Goal: Task Accomplishment & Management: Complete application form

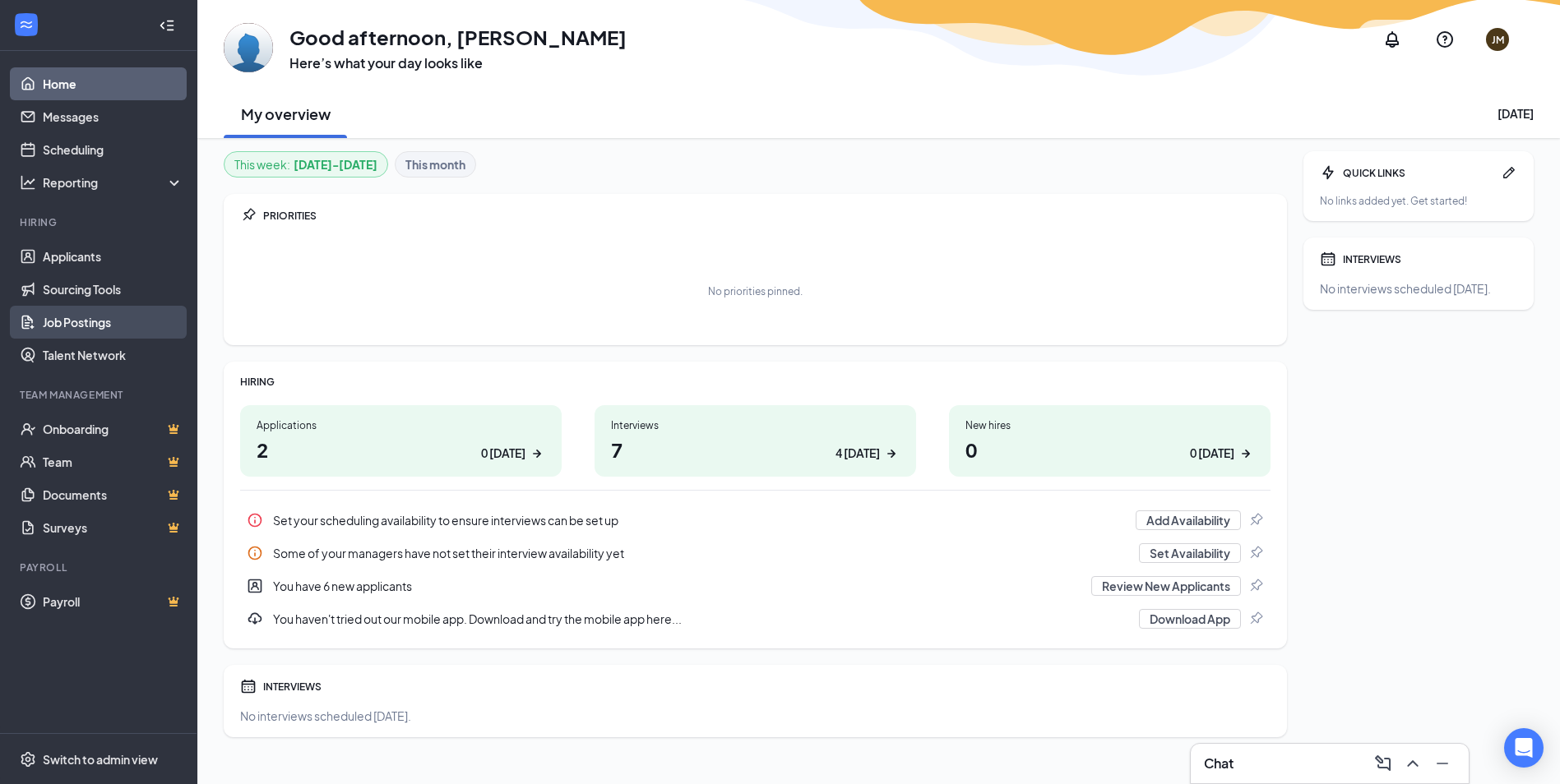
click at [93, 332] on link "Job Postings" at bounding box center [112, 323] width 141 height 33
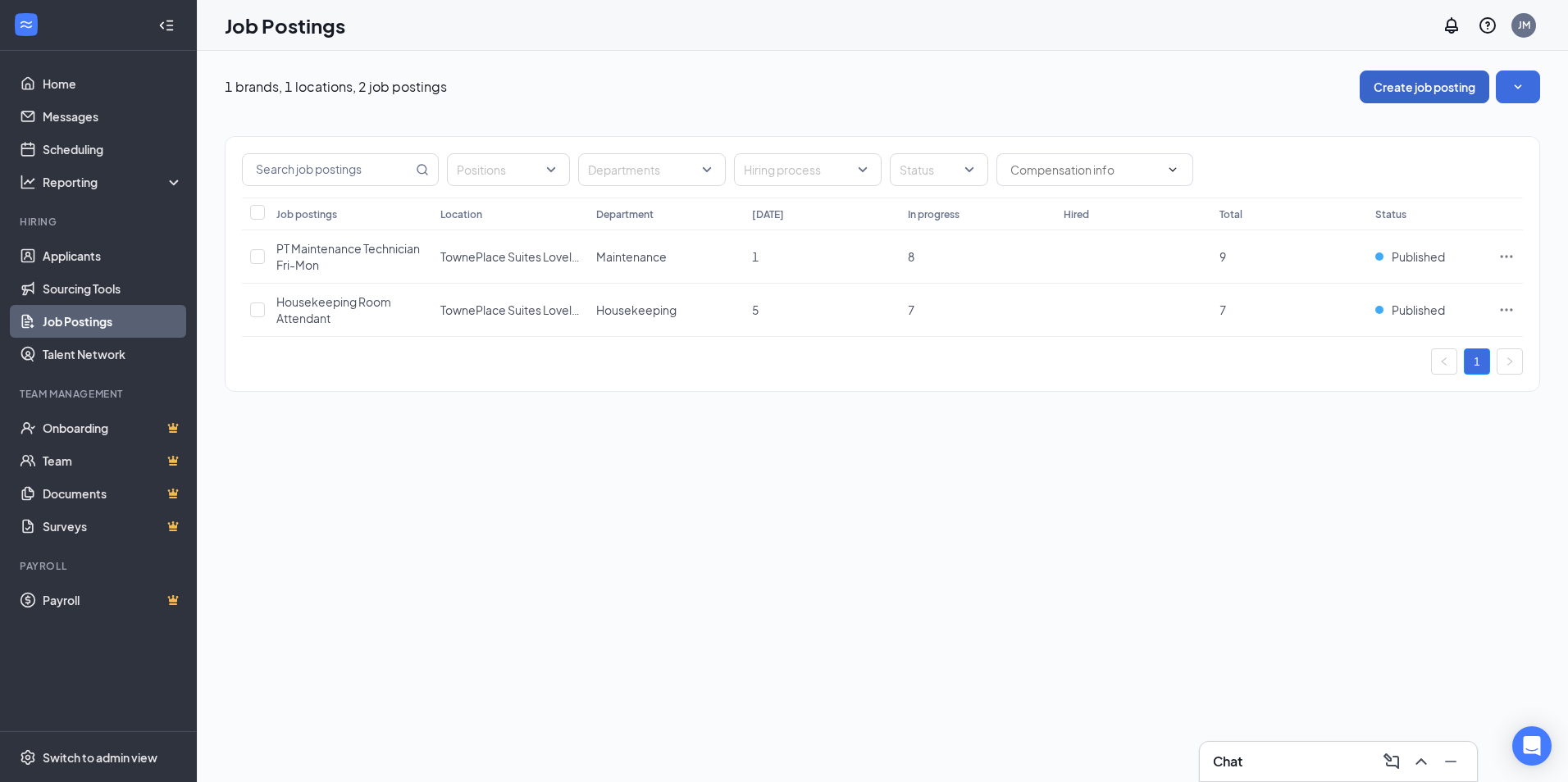
click at [1429, 90] on button "Create job posting" at bounding box center [1425, 87] width 129 height 33
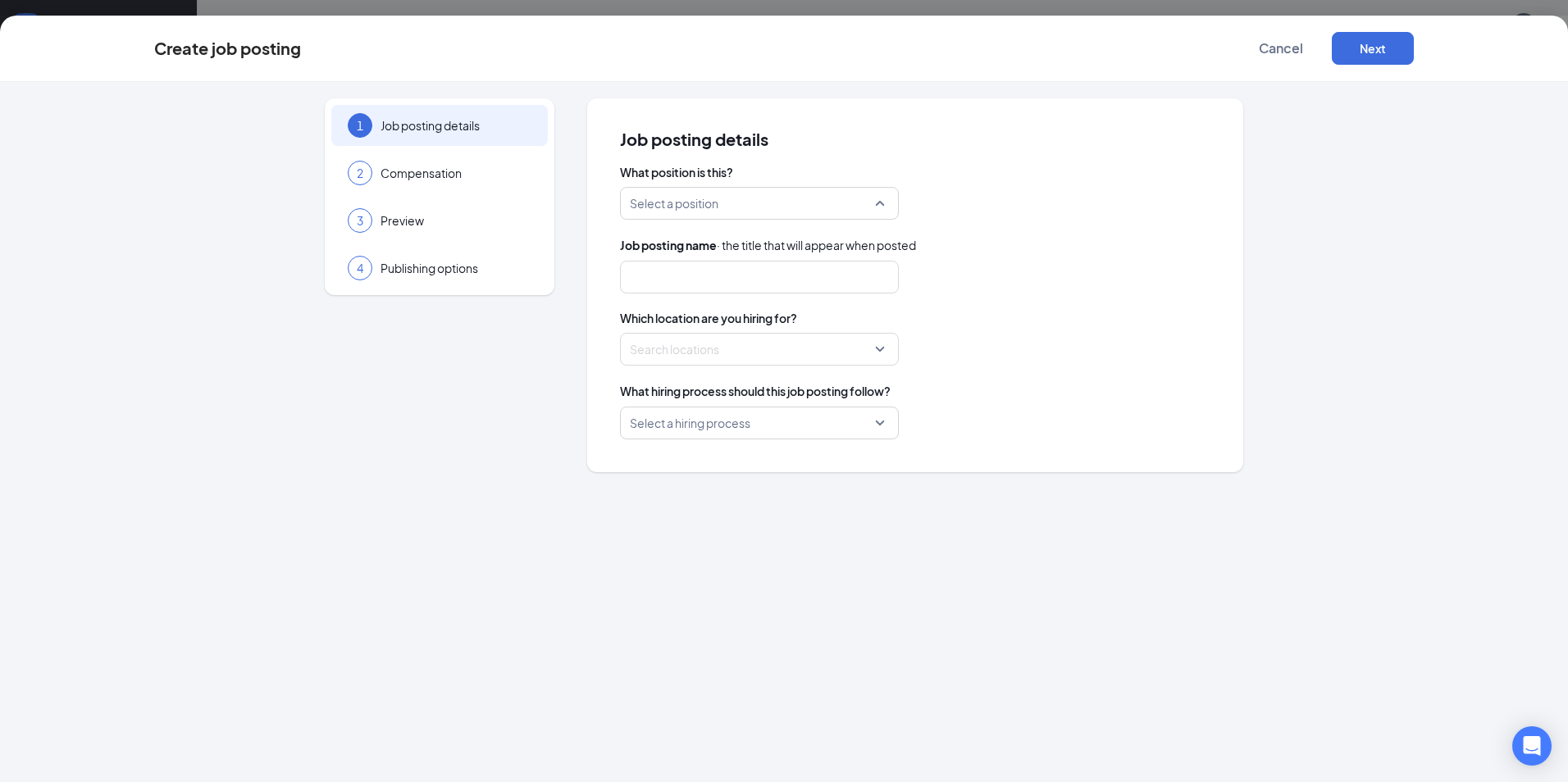
click at [793, 213] on input "search" at bounding box center [753, 203] width 248 height 32
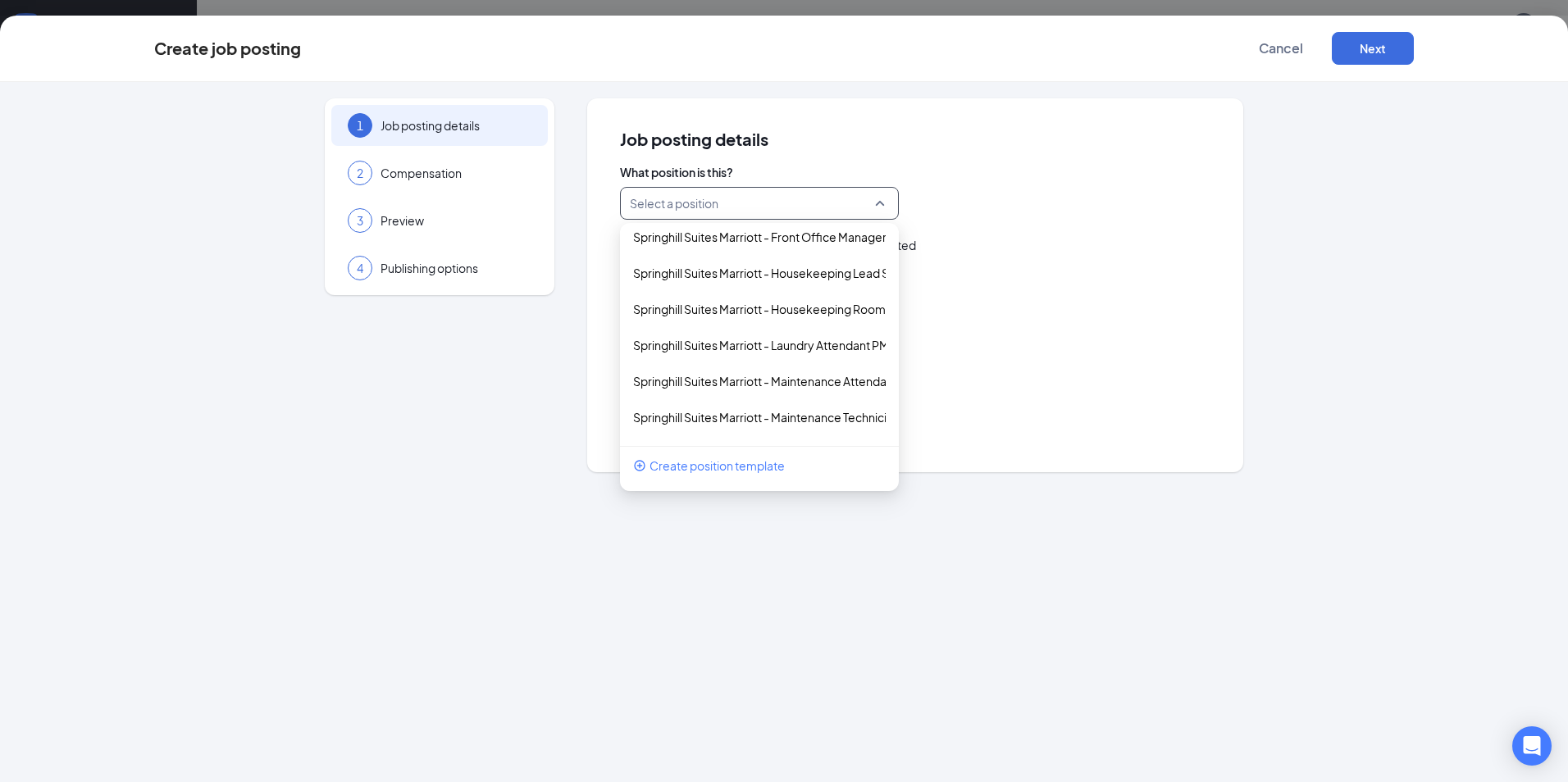
scroll to position [2824, 0]
click at [1170, 289] on div at bounding box center [915, 277] width 590 height 33
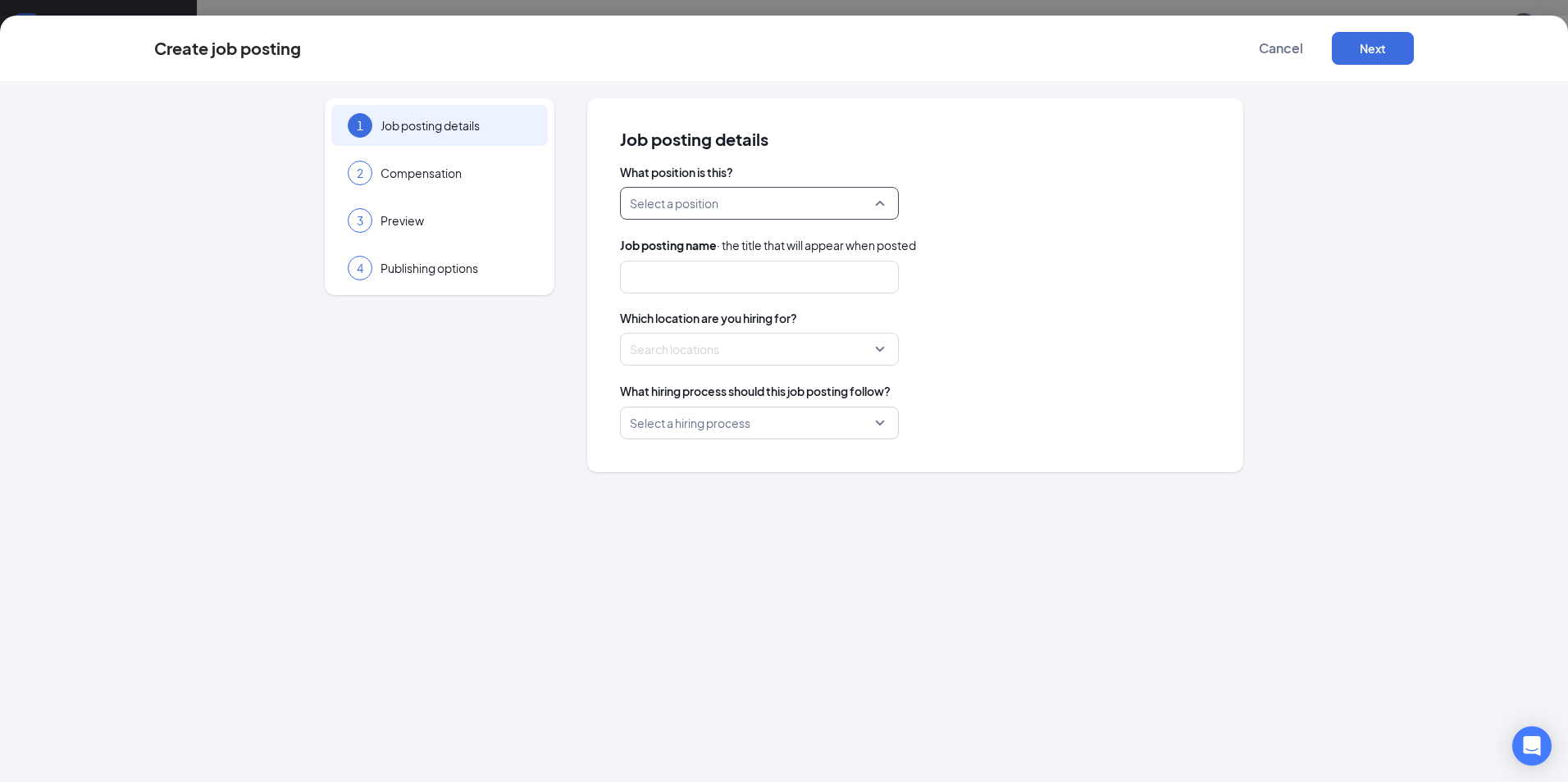
click at [702, 198] on input "search" at bounding box center [753, 203] width 248 height 32
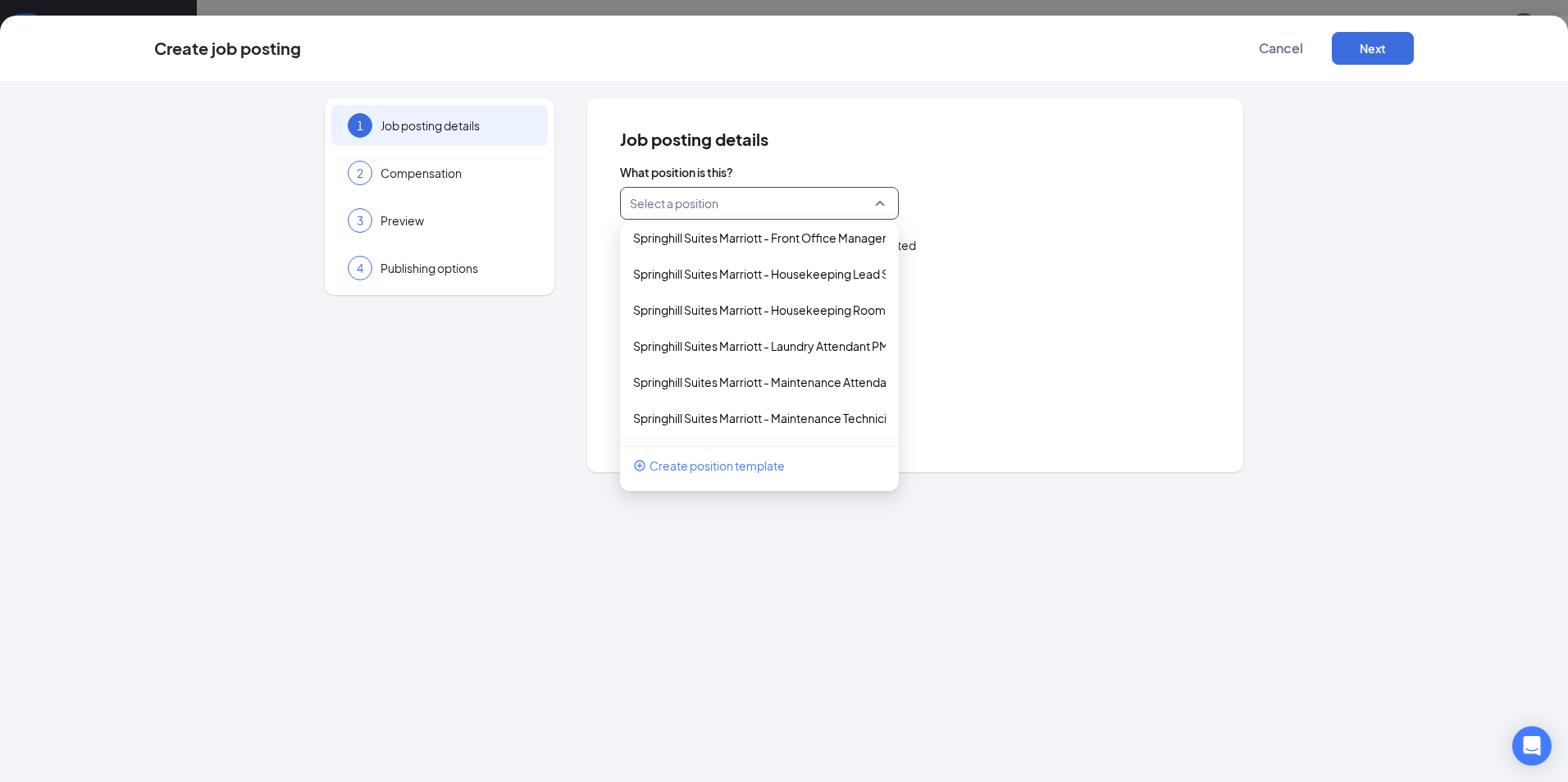
click at [721, 463] on span "Create position template" at bounding box center [716, 466] width 135 height 18
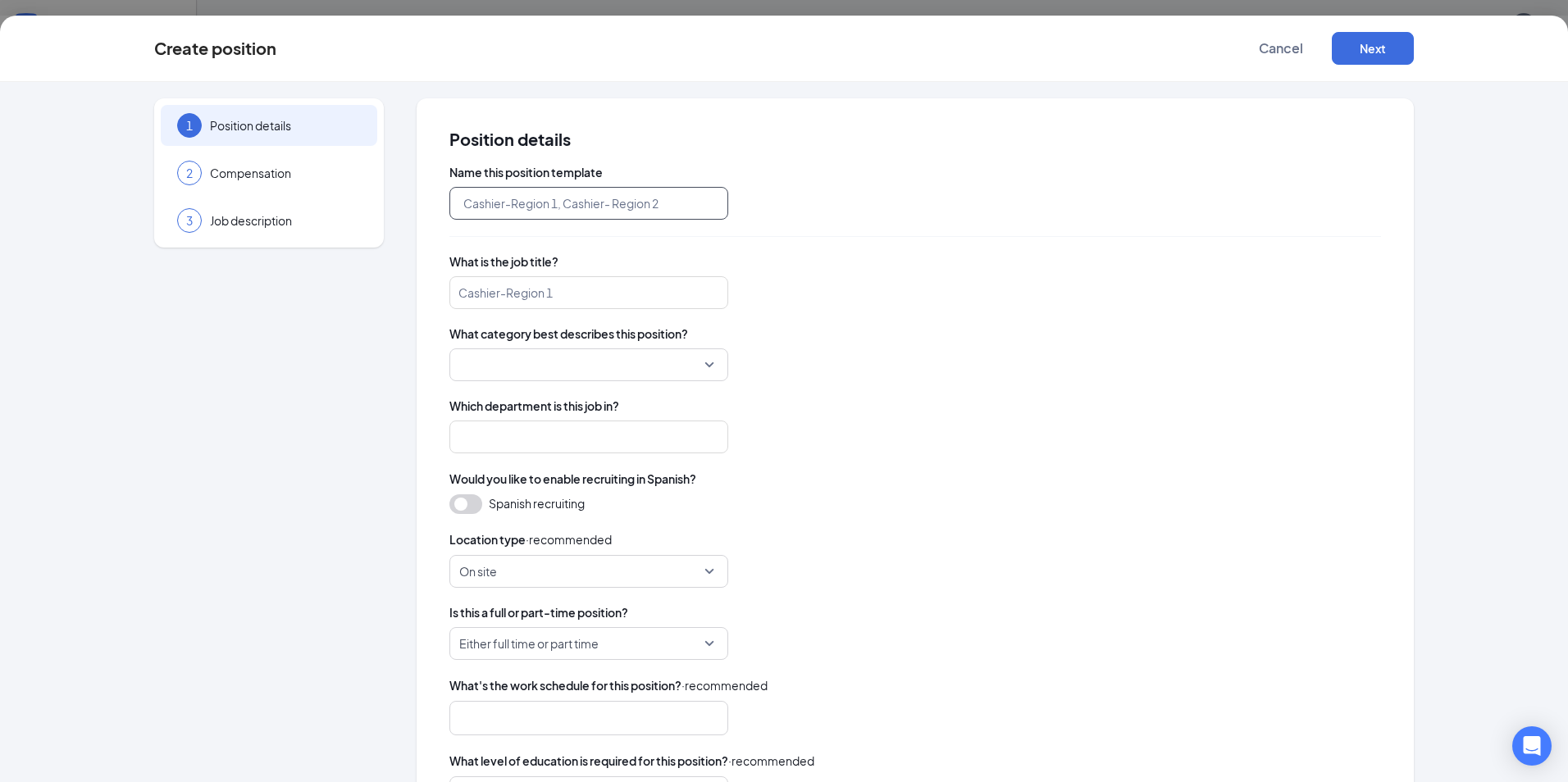
click at [536, 207] on input "text" at bounding box center [589, 203] width 279 height 33
type input "TownePlace Suites - [PERSON_NAME]"
click at [530, 296] on input "search" at bounding box center [589, 293] width 279 height 33
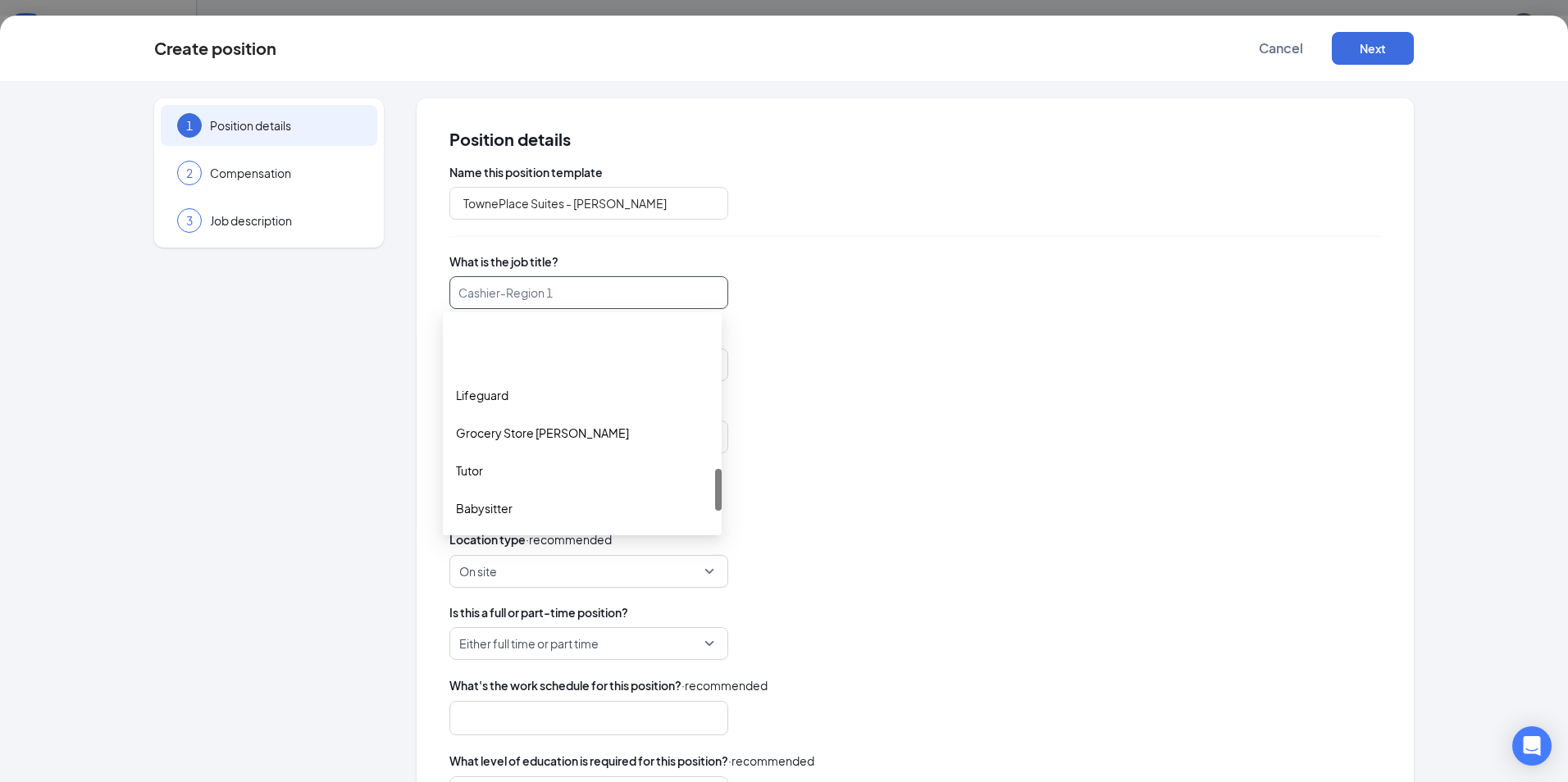
scroll to position [738, 0]
click at [502, 294] on input "search" at bounding box center [589, 293] width 279 height 33
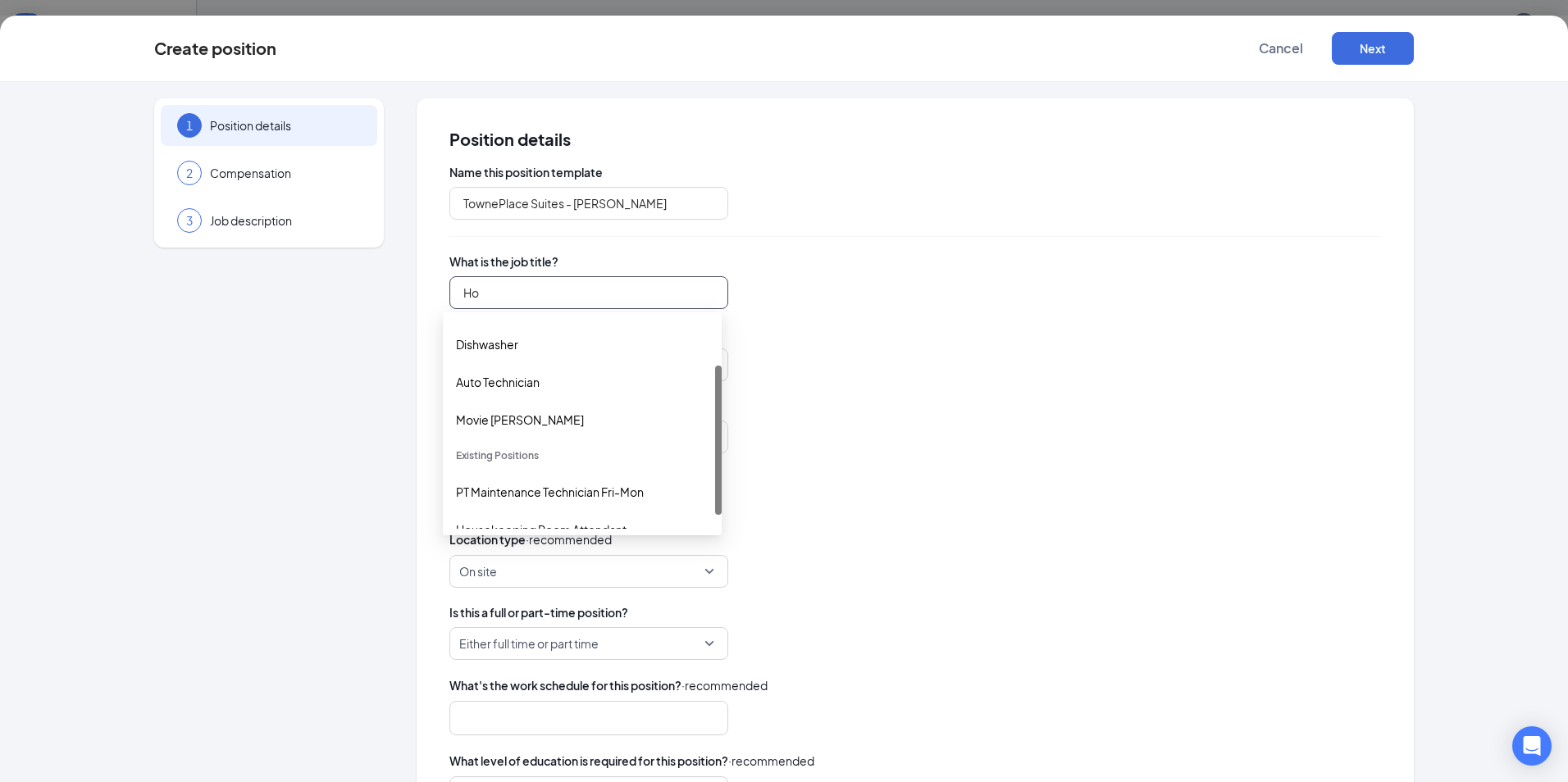
scroll to position [0, 0]
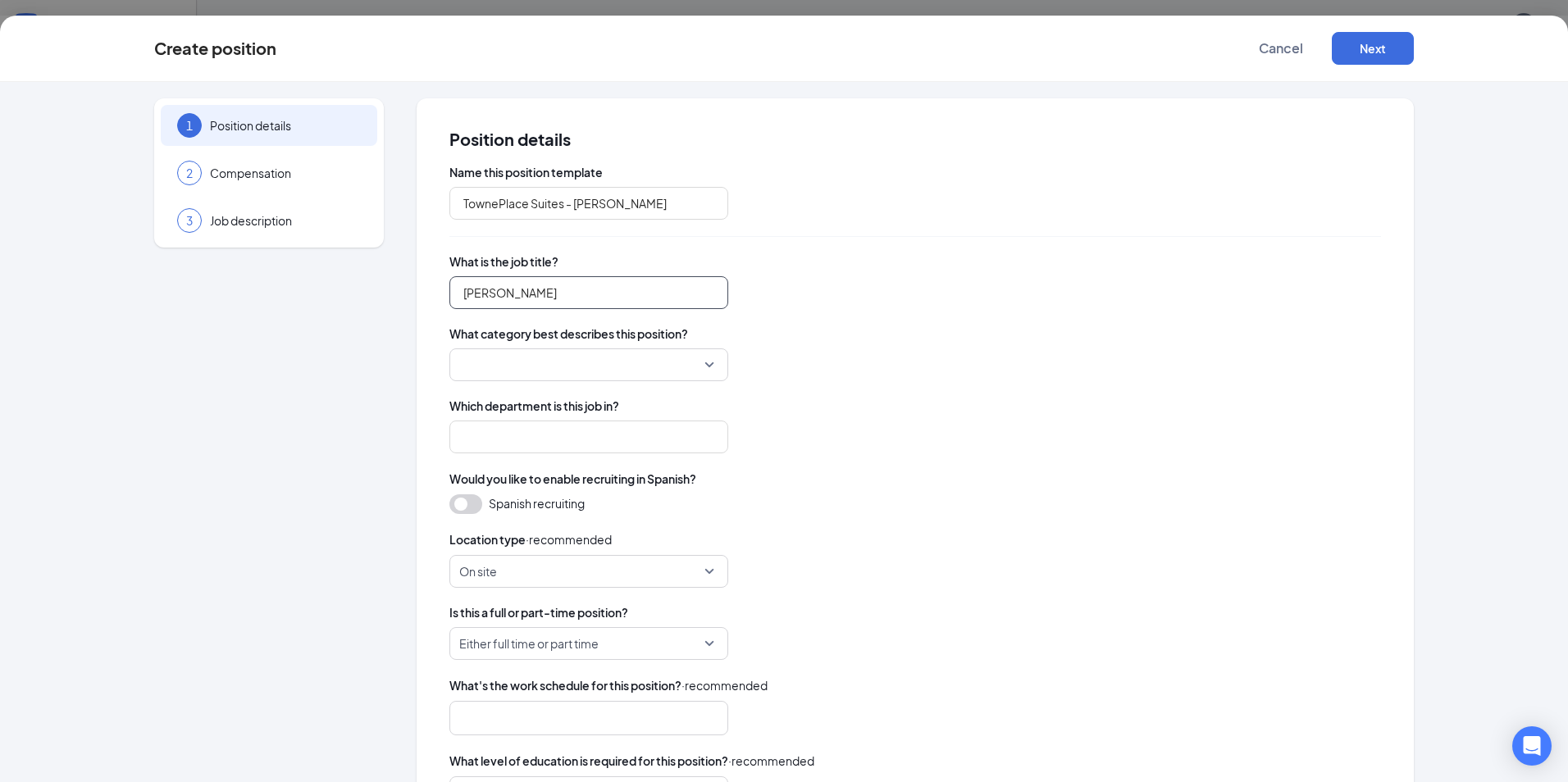
type input "[PERSON_NAME]"
click at [541, 358] on input "search" at bounding box center [583, 365] width 248 height 32
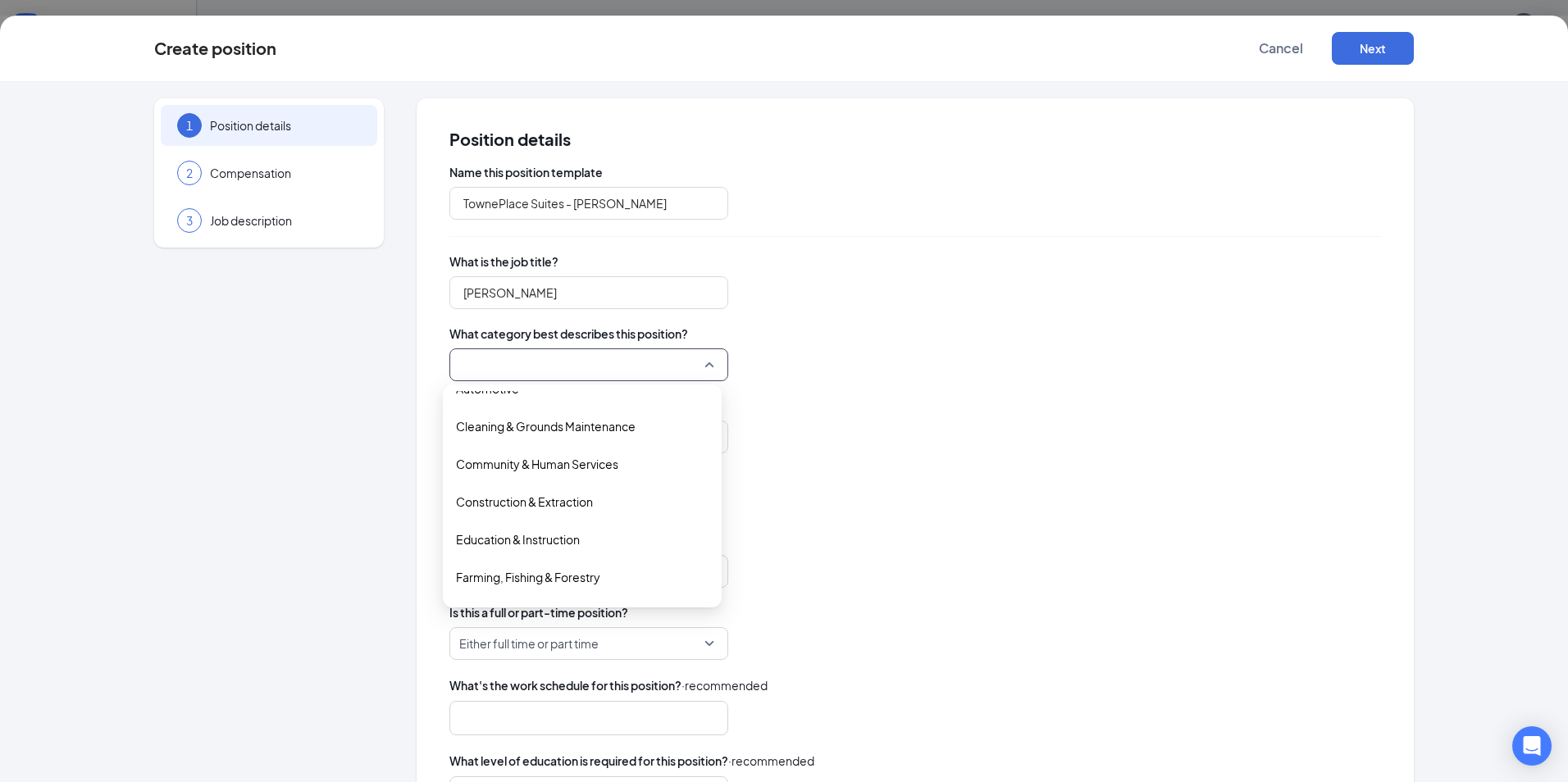
scroll to position [77, 0]
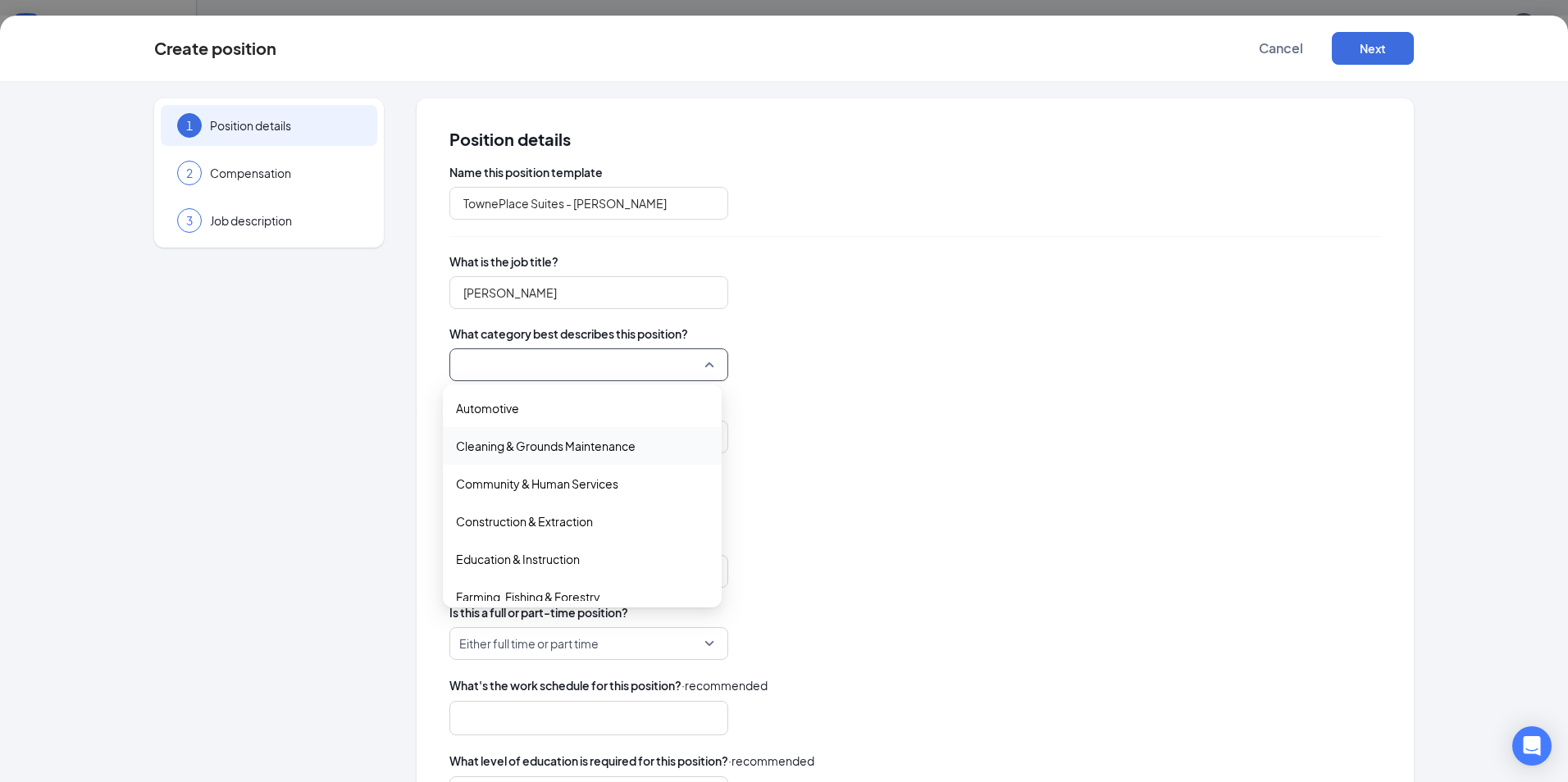
click at [611, 450] on span "Cleaning & Grounds Maintenance" at bounding box center [546, 446] width 180 height 18
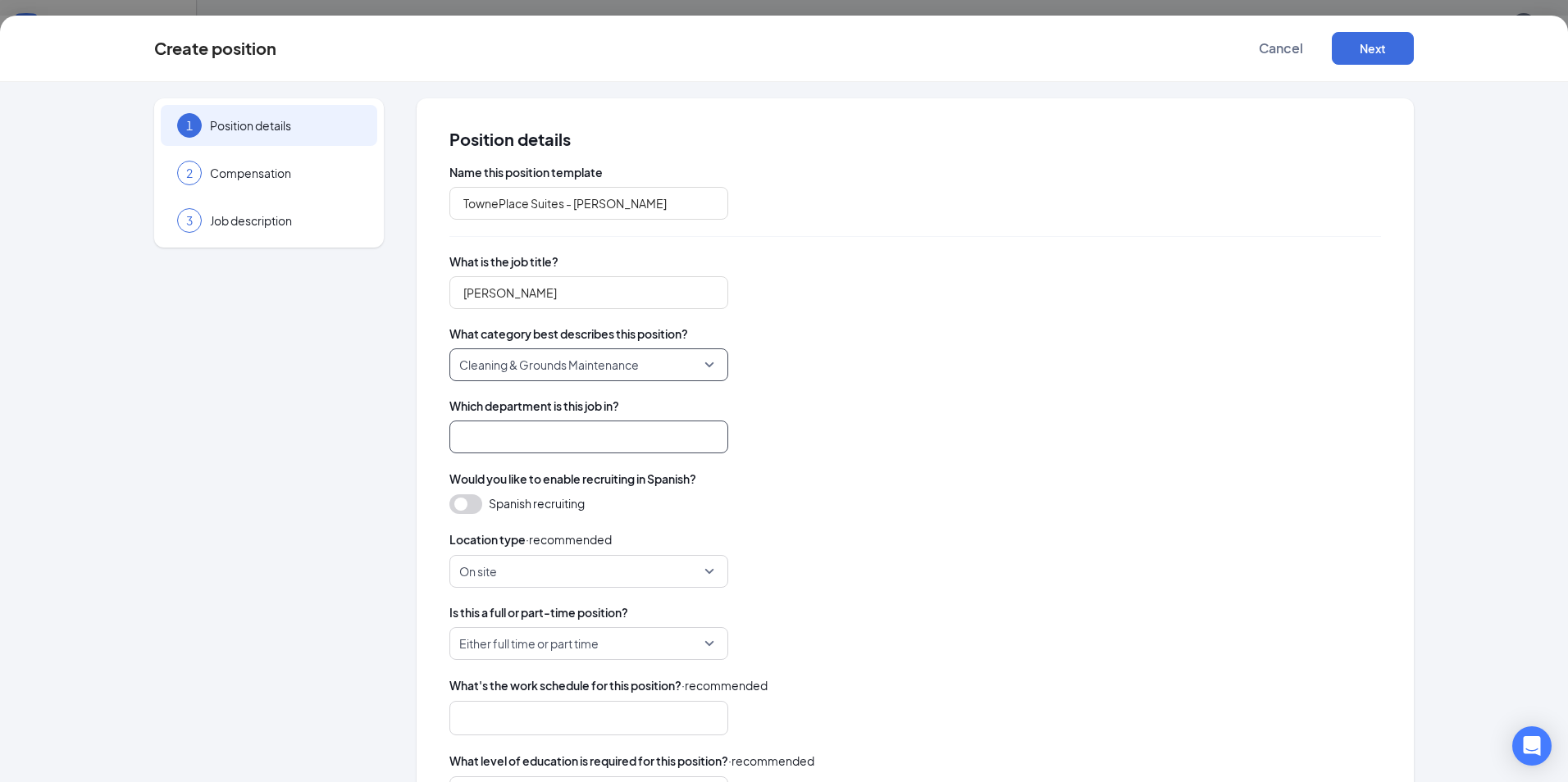
click at [566, 441] on input "search" at bounding box center [589, 437] width 279 height 33
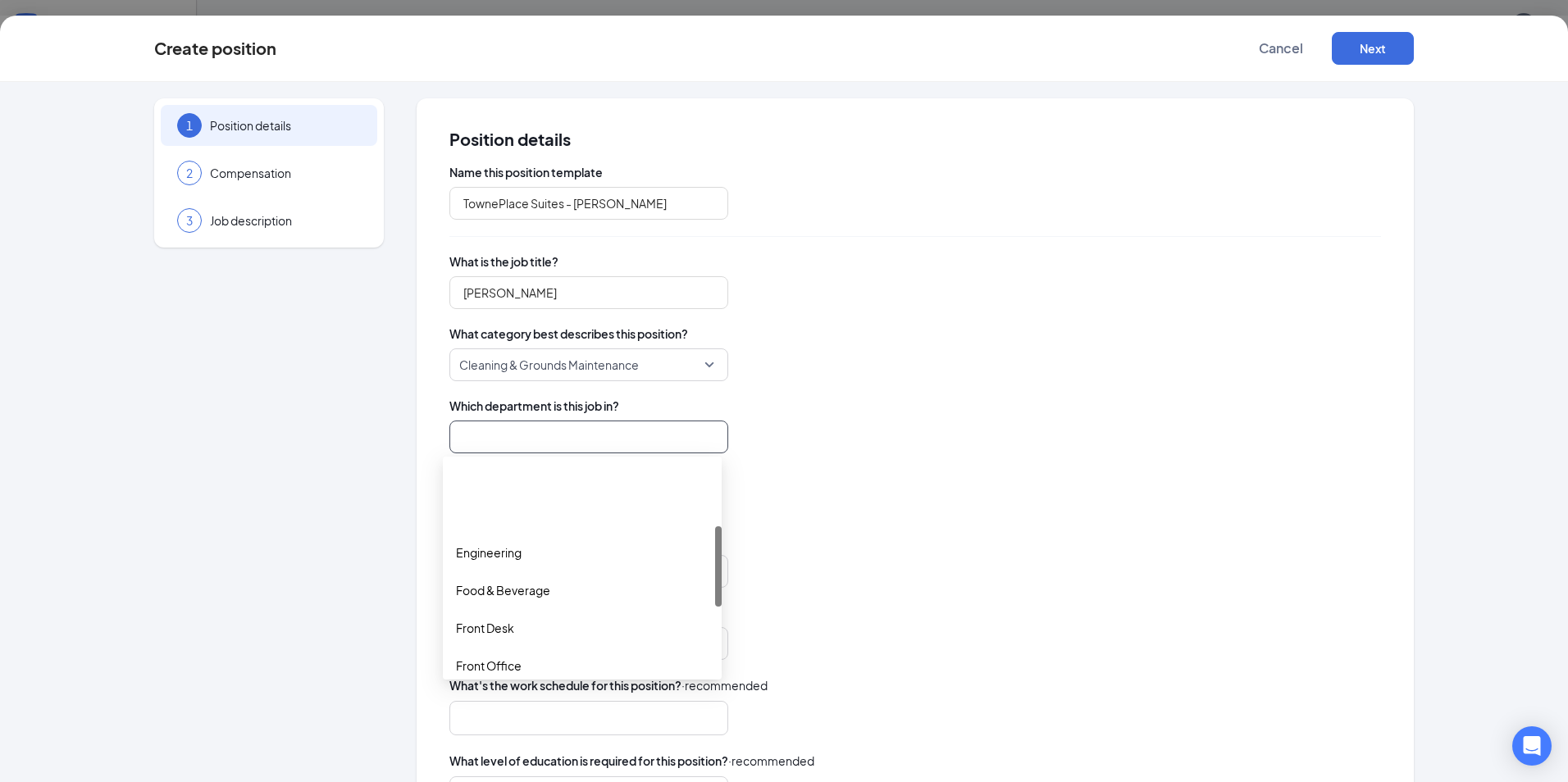
scroll to position [164, 0]
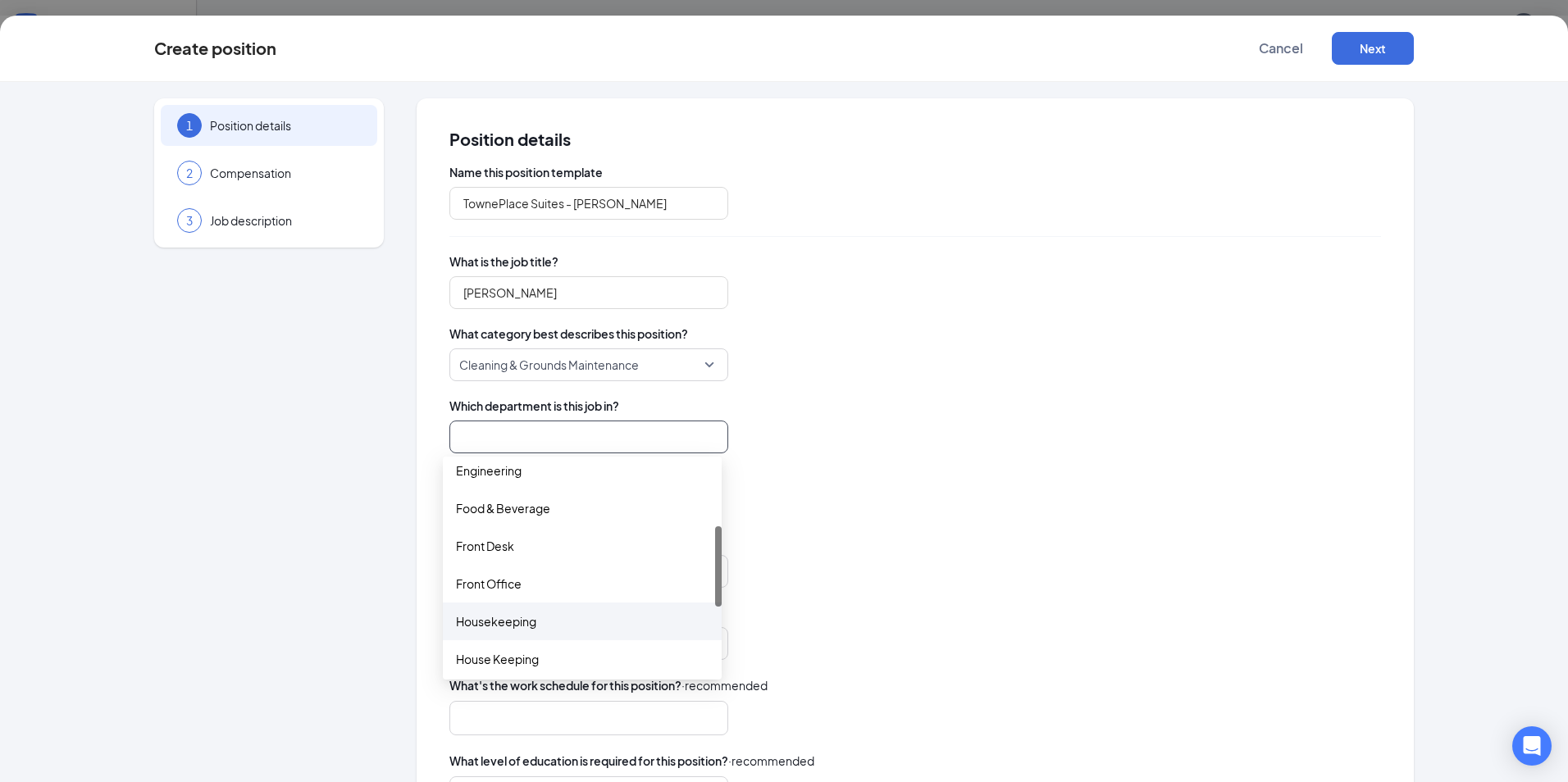
click at [524, 618] on div "Housekeeping" at bounding box center [582, 622] width 253 height 18
type input "Housekeeping"
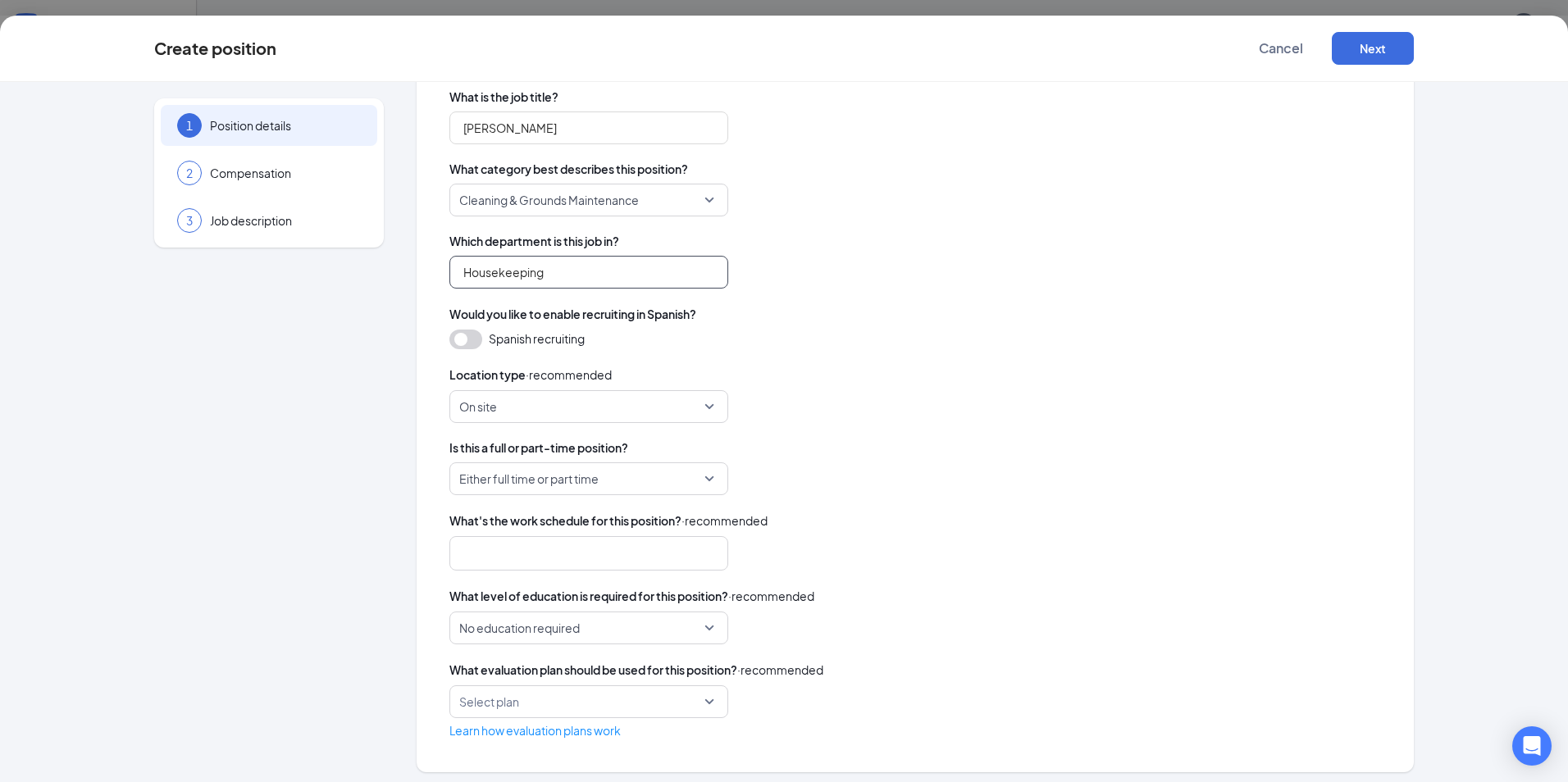
scroll to position [172, 0]
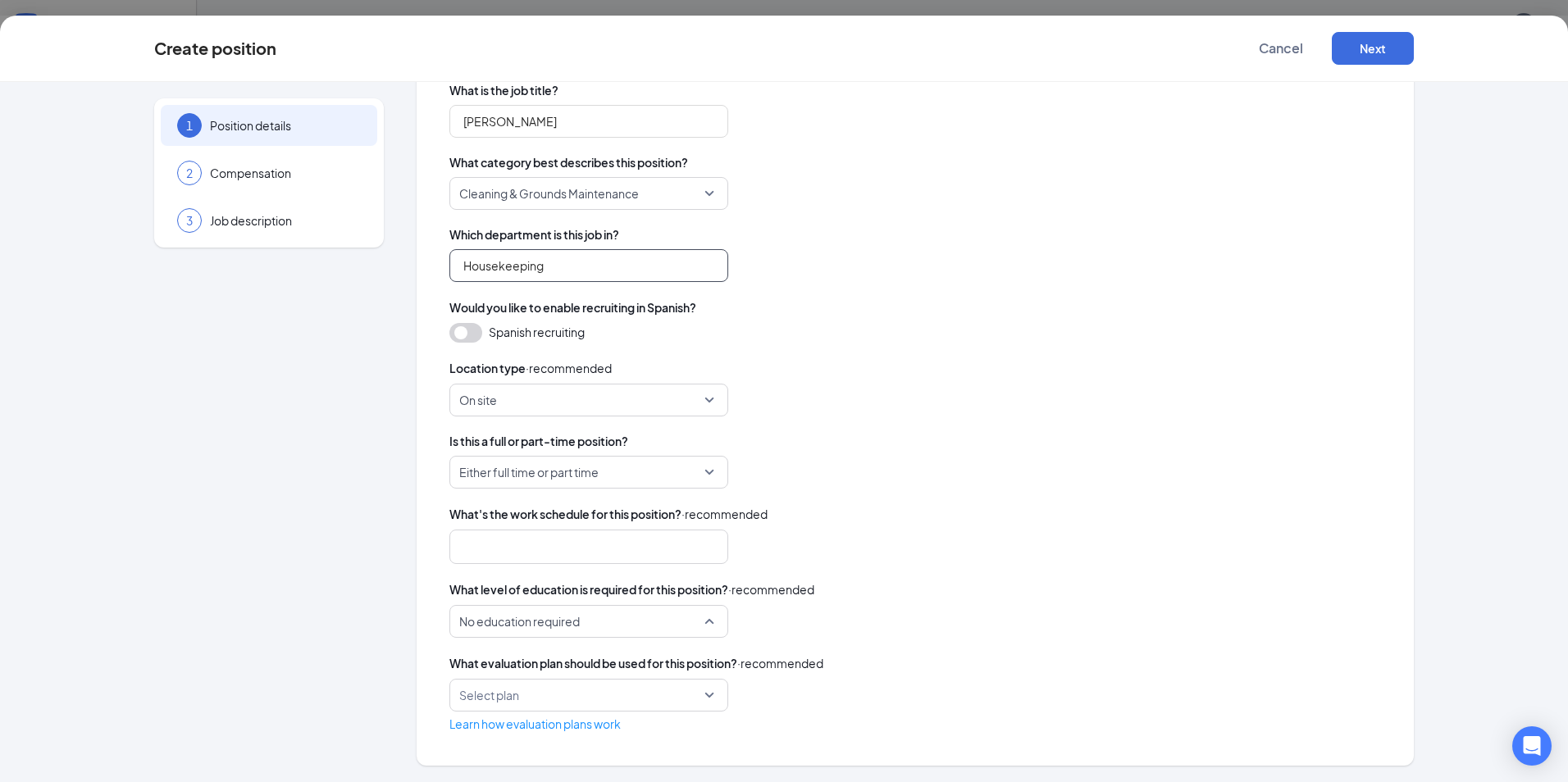
click at [700, 622] on span "No education required" at bounding box center [589, 622] width 259 height 32
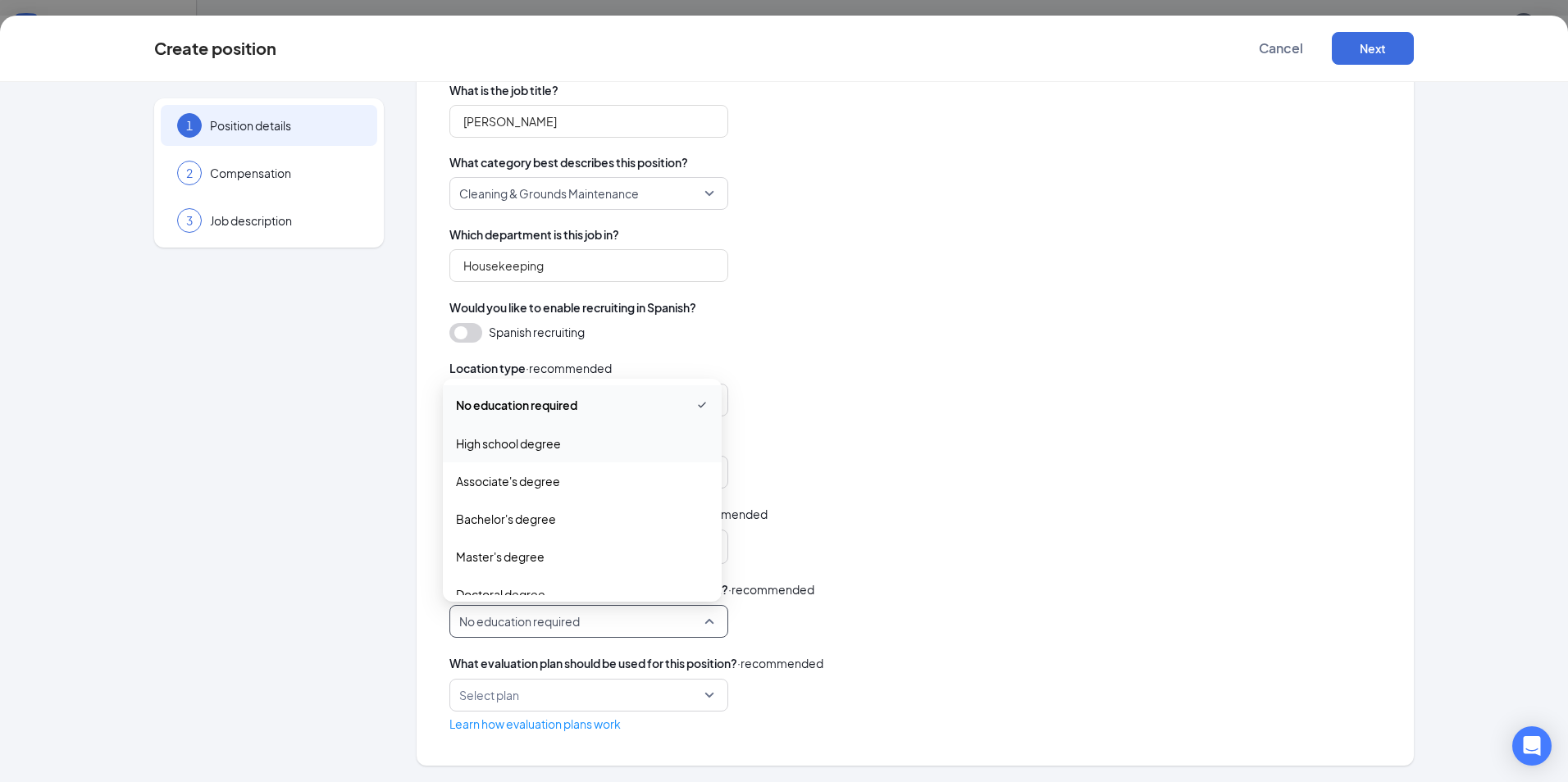
click at [580, 448] on span "High school degree" at bounding box center [582, 444] width 253 height 18
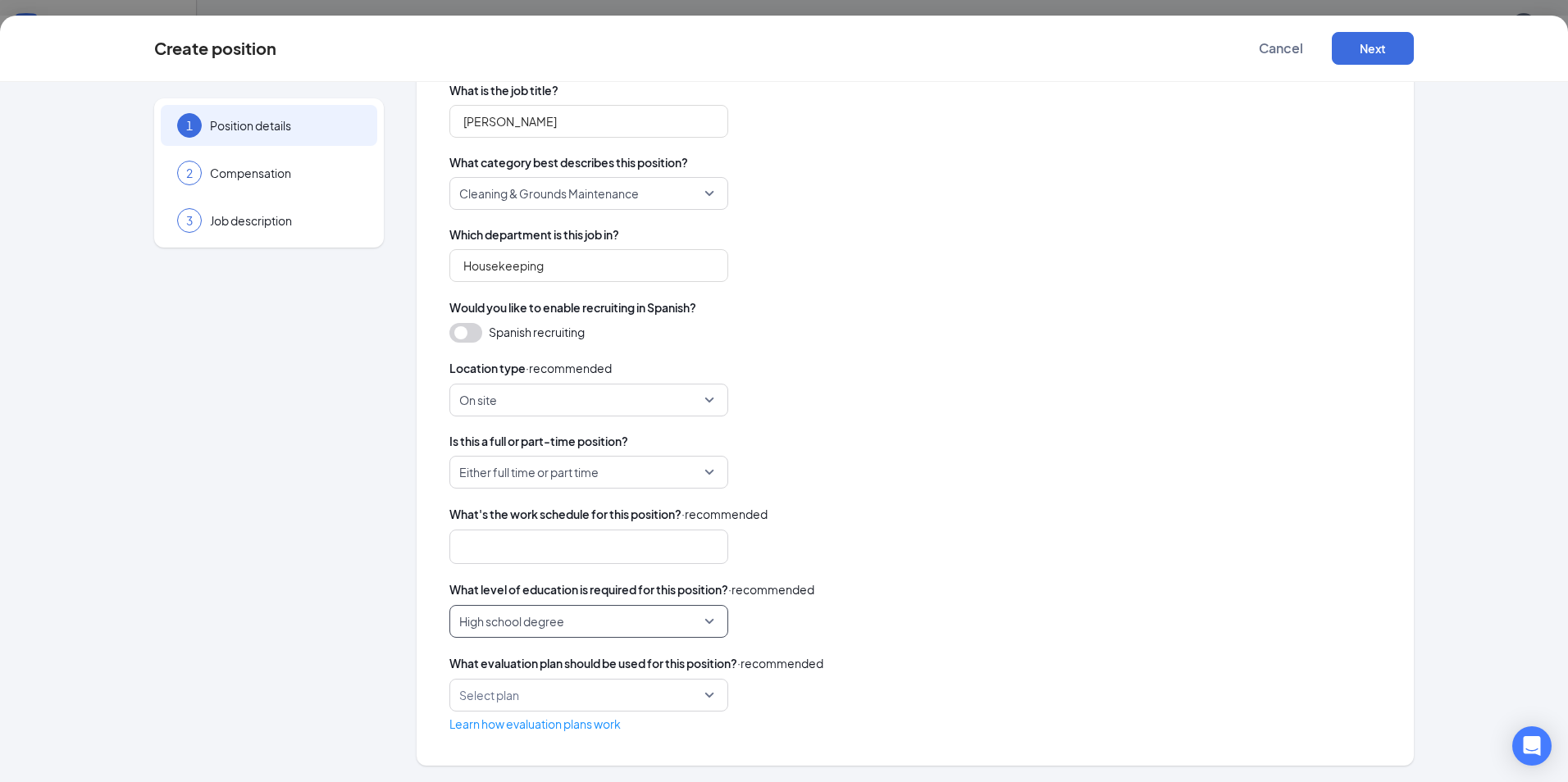
click at [706, 693] on div "Select plan" at bounding box center [589, 696] width 279 height 33
click at [849, 678] on div "What evaluation plan should be used for this position? · recommended Select pla…" at bounding box center [915, 693] width 931 height 79
click at [1370, 43] on button "Next" at bounding box center [1372, 49] width 82 height 33
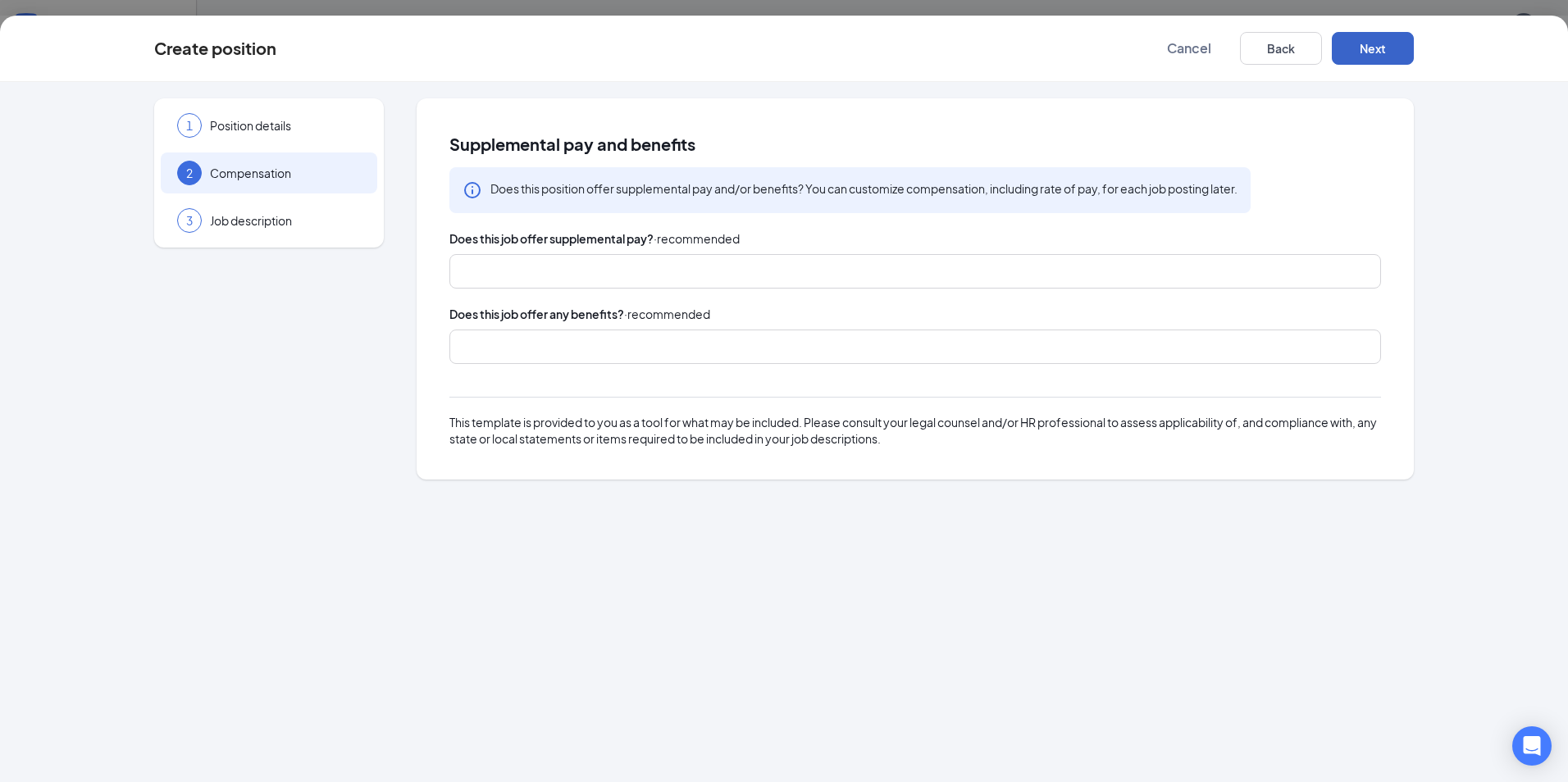
scroll to position [0, 0]
click at [1397, 43] on button "Next" at bounding box center [1372, 49] width 82 height 33
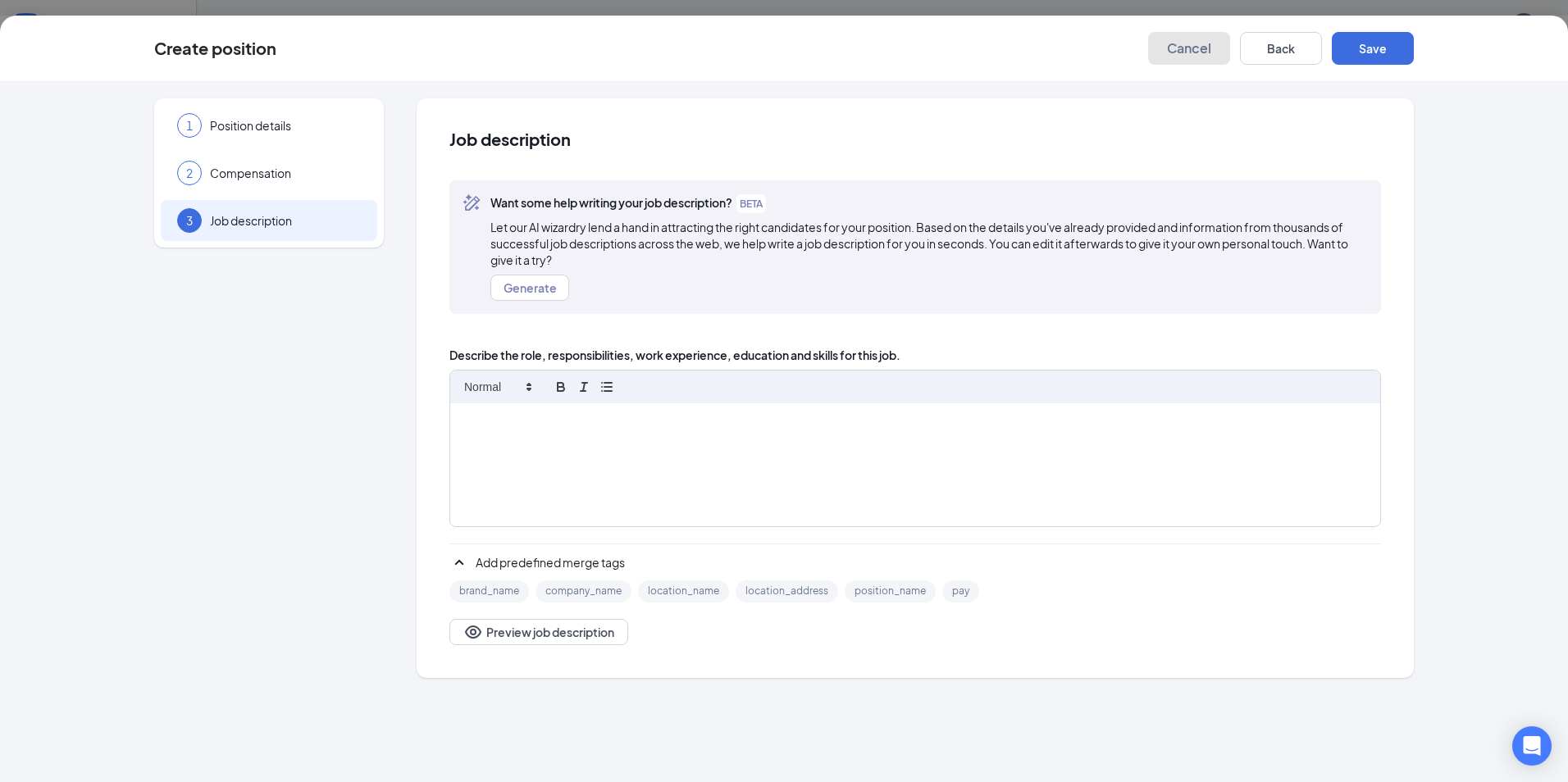
click at [1195, 45] on span "Cancel" at bounding box center [1188, 48] width 44 height 17
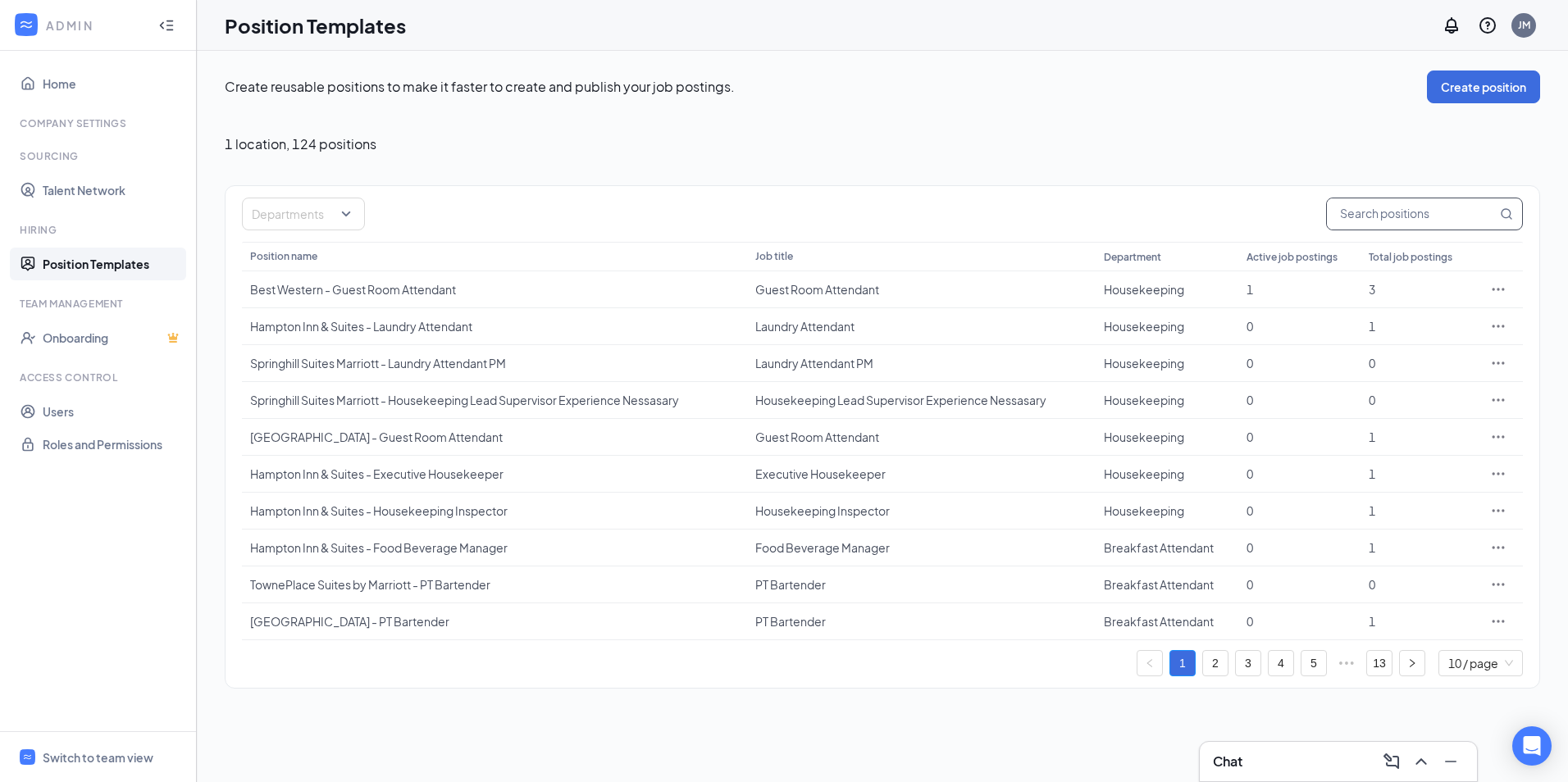
click at [1375, 216] on input "text" at bounding box center [1411, 214] width 170 height 32
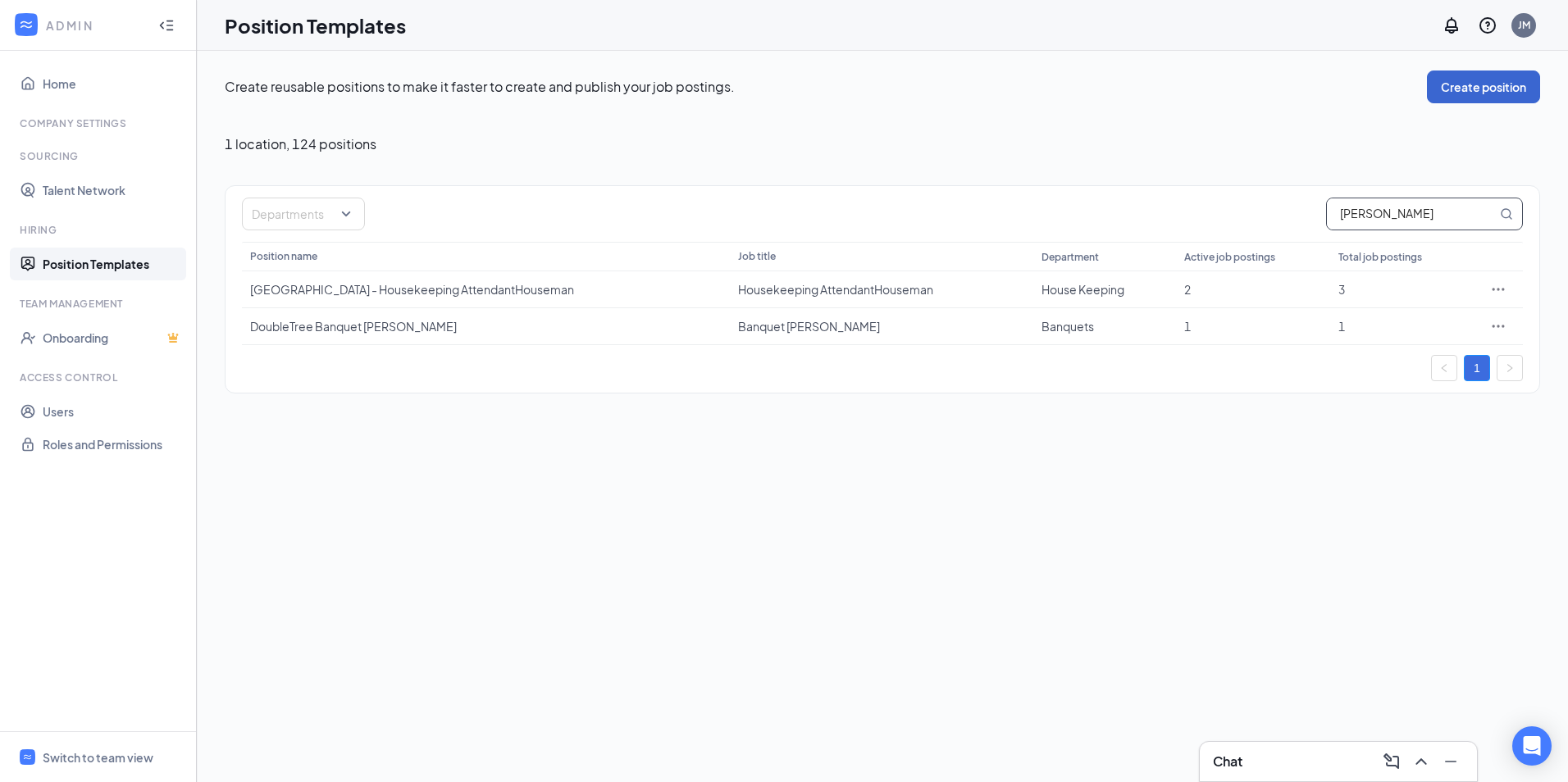
type input "[PERSON_NAME]"
click at [1465, 89] on button "Create position" at bounding box center [1483, 87] width 113 height 33
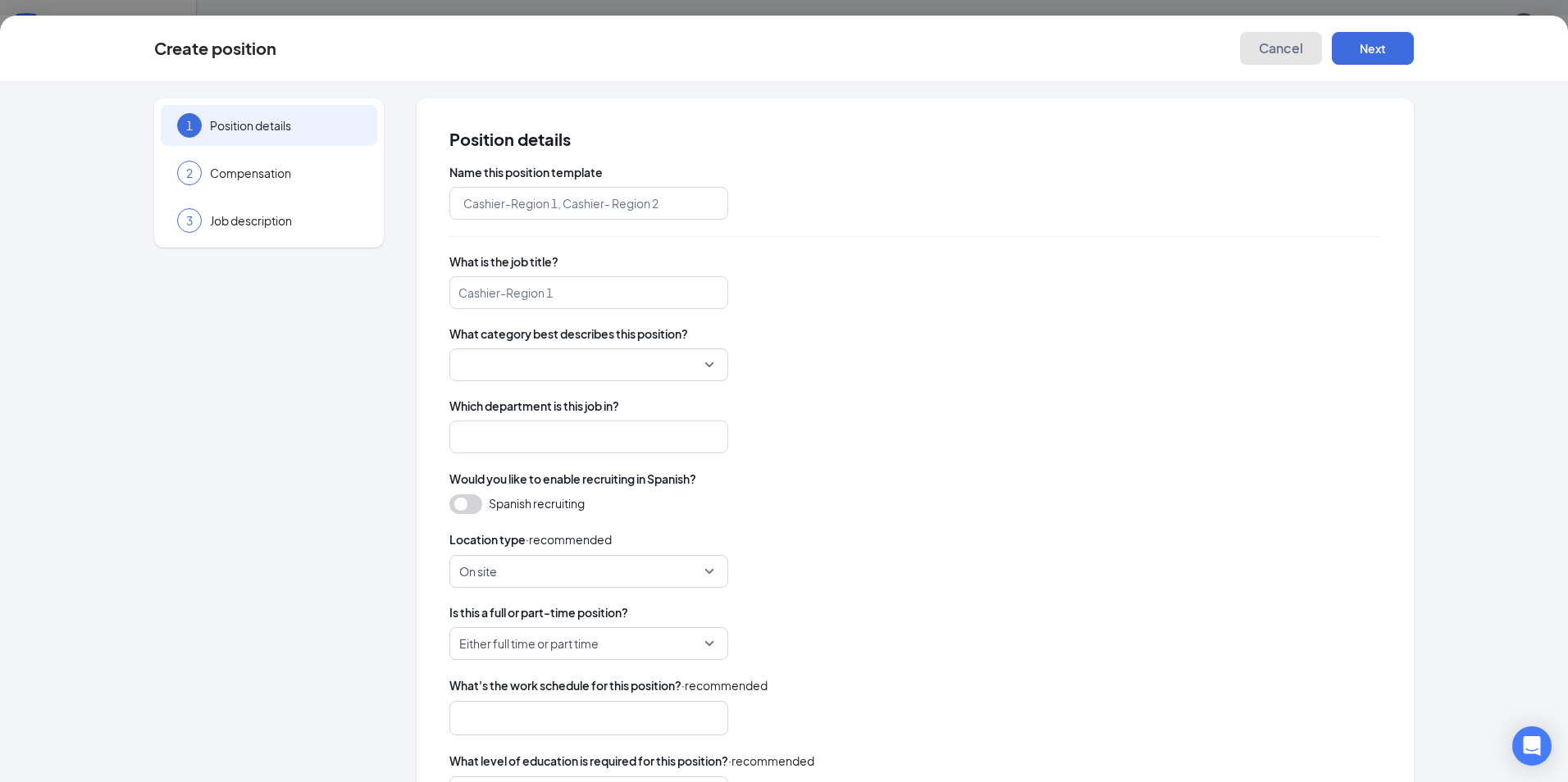
click at [1269, 45] on span "Cancel" at bounding box center [1280, 48] width 44 height 17
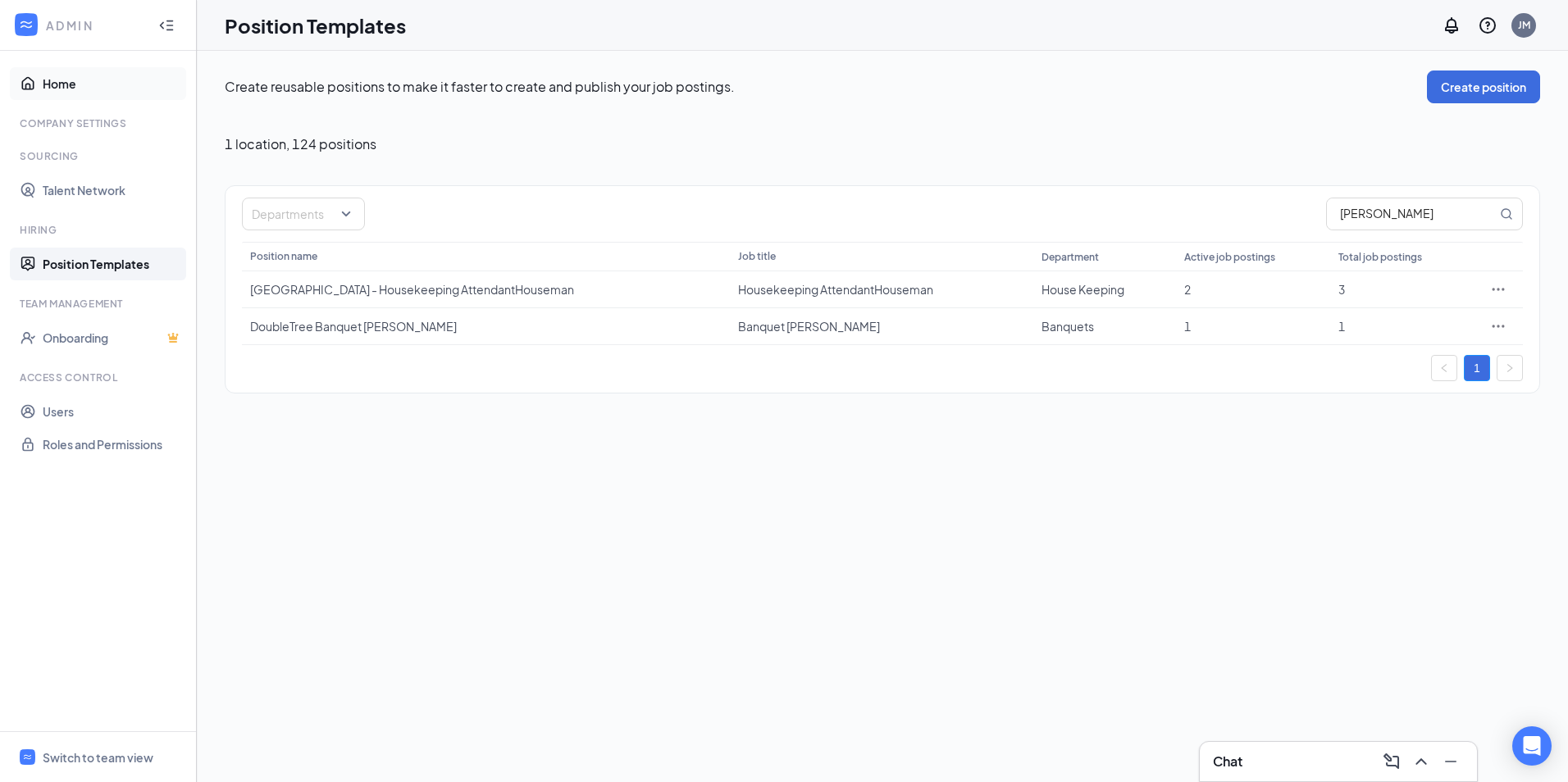
click at [55, 89] on link "Home" at bounding box center [112, 84] width 140 height 33
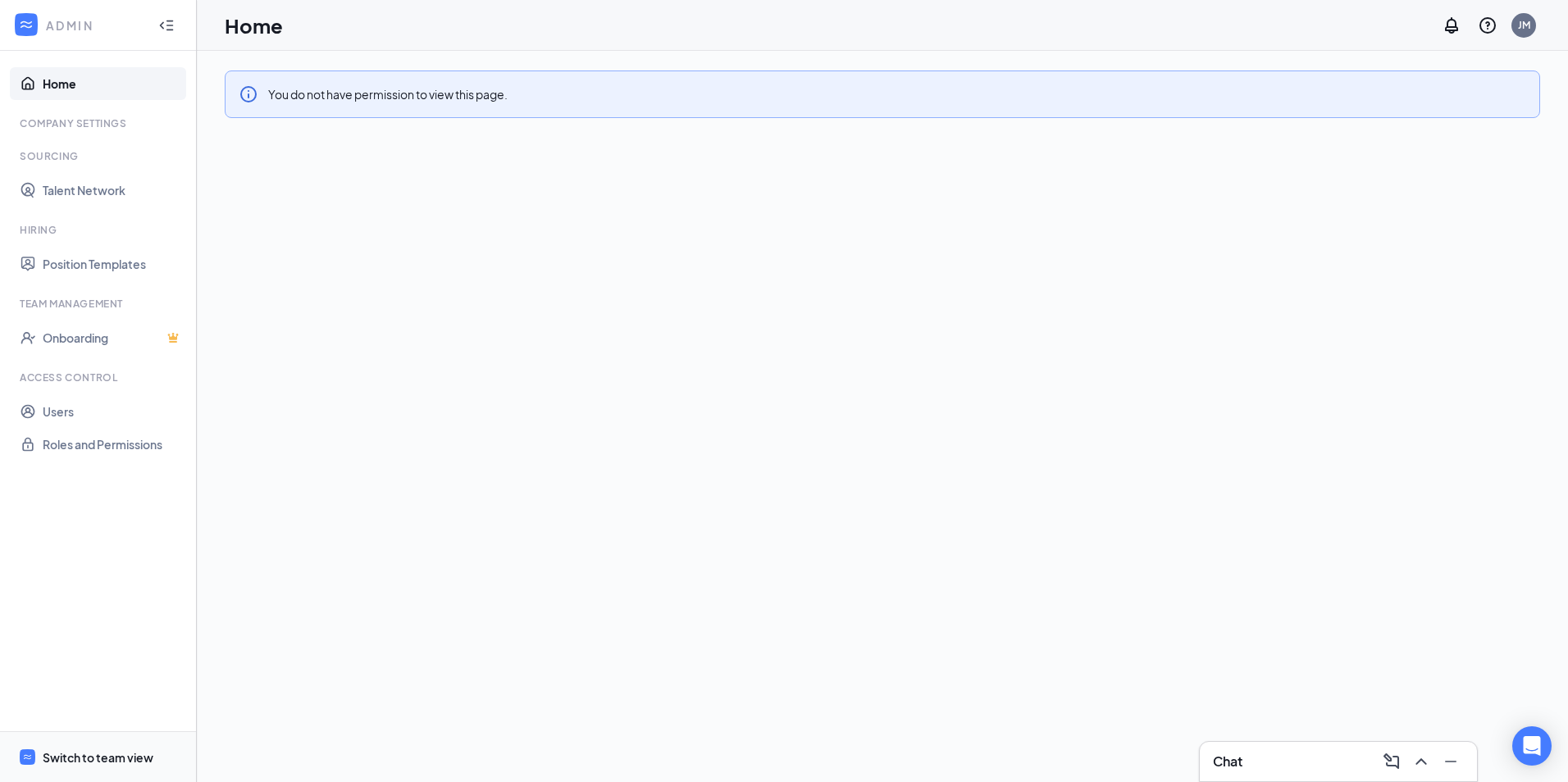
click at [95, 754] on div "Switch to team view" at bounding box center [98, 758] width 111 height 17
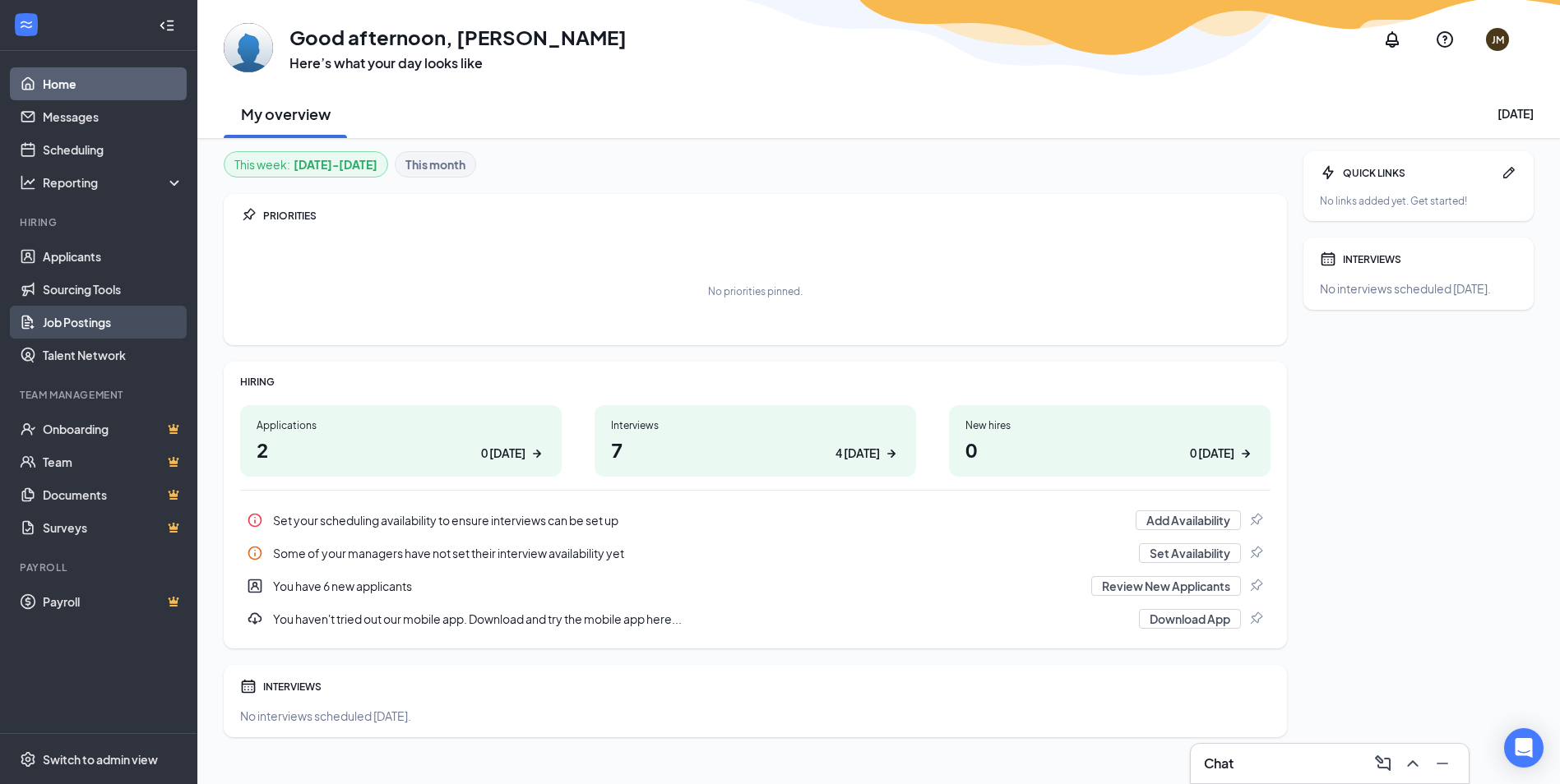
click at [95, 324] on link "Job Postings" at bounding box center [112, 323] width 141 height 33
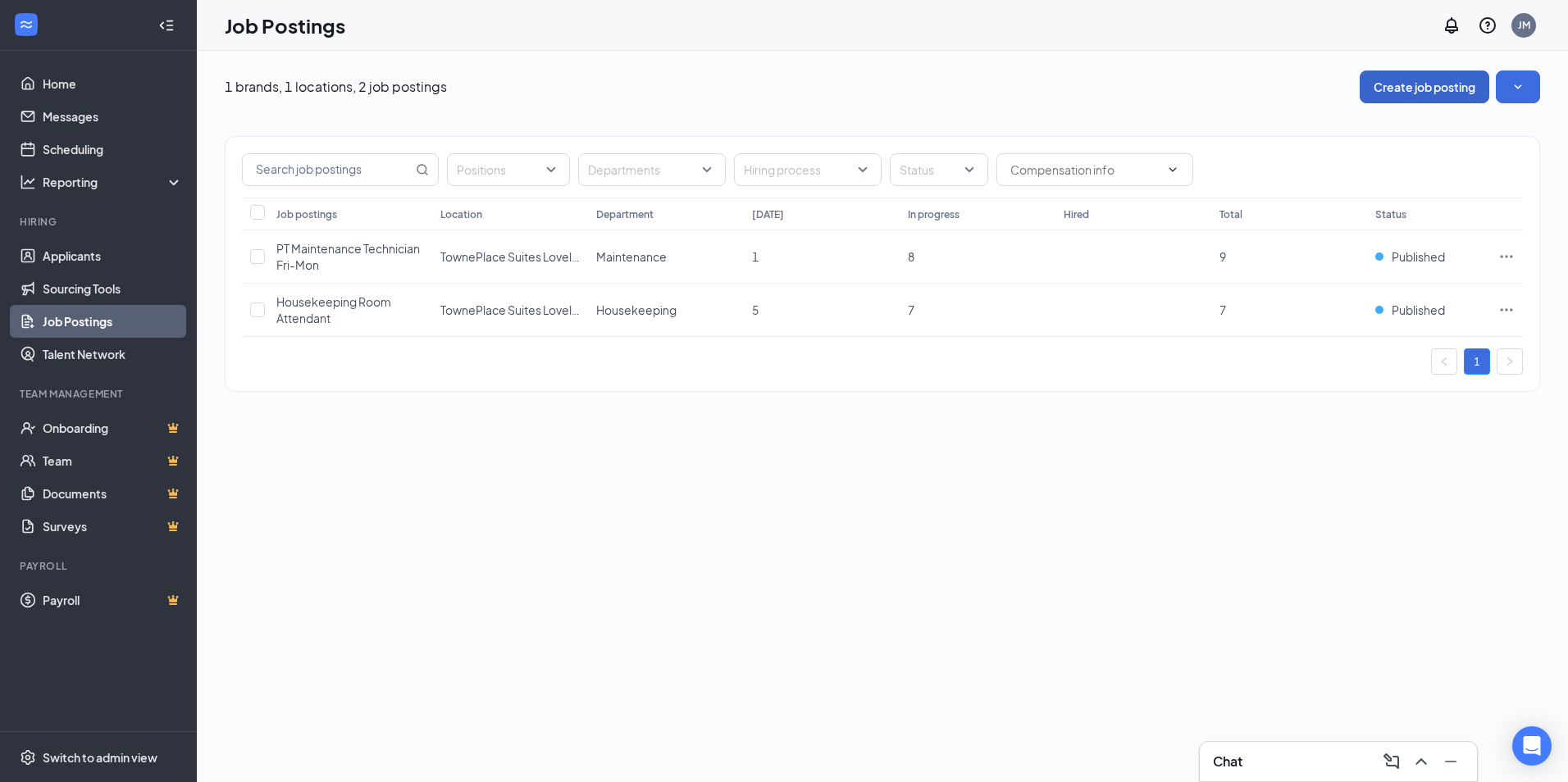
click at [1425, 90] on button "Create job posting" at bounding box center [1425, 87] width 129 height 33
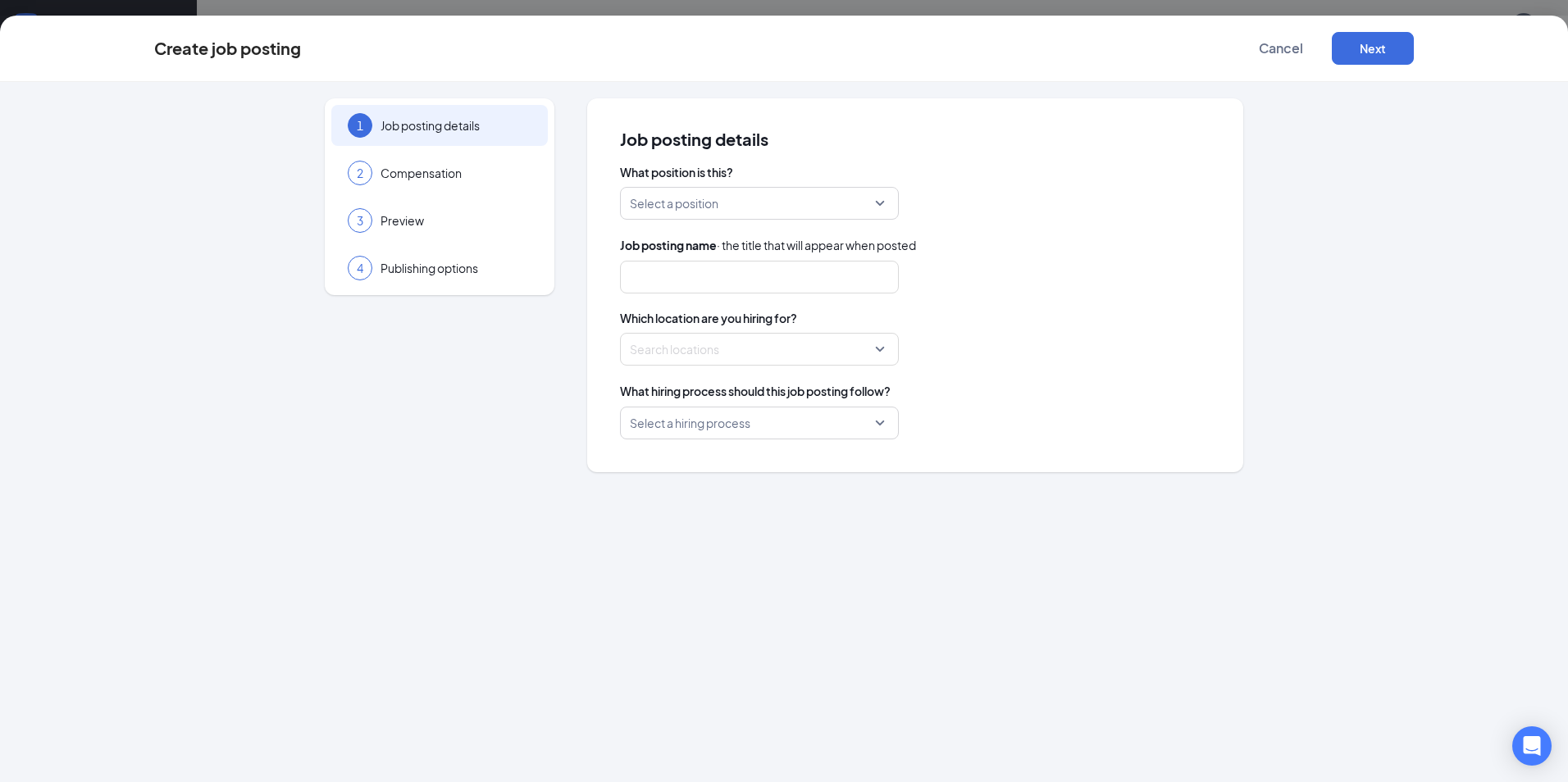
click at [758, 209] on input "search" at bounding box center [753, 203] width 248 height 32
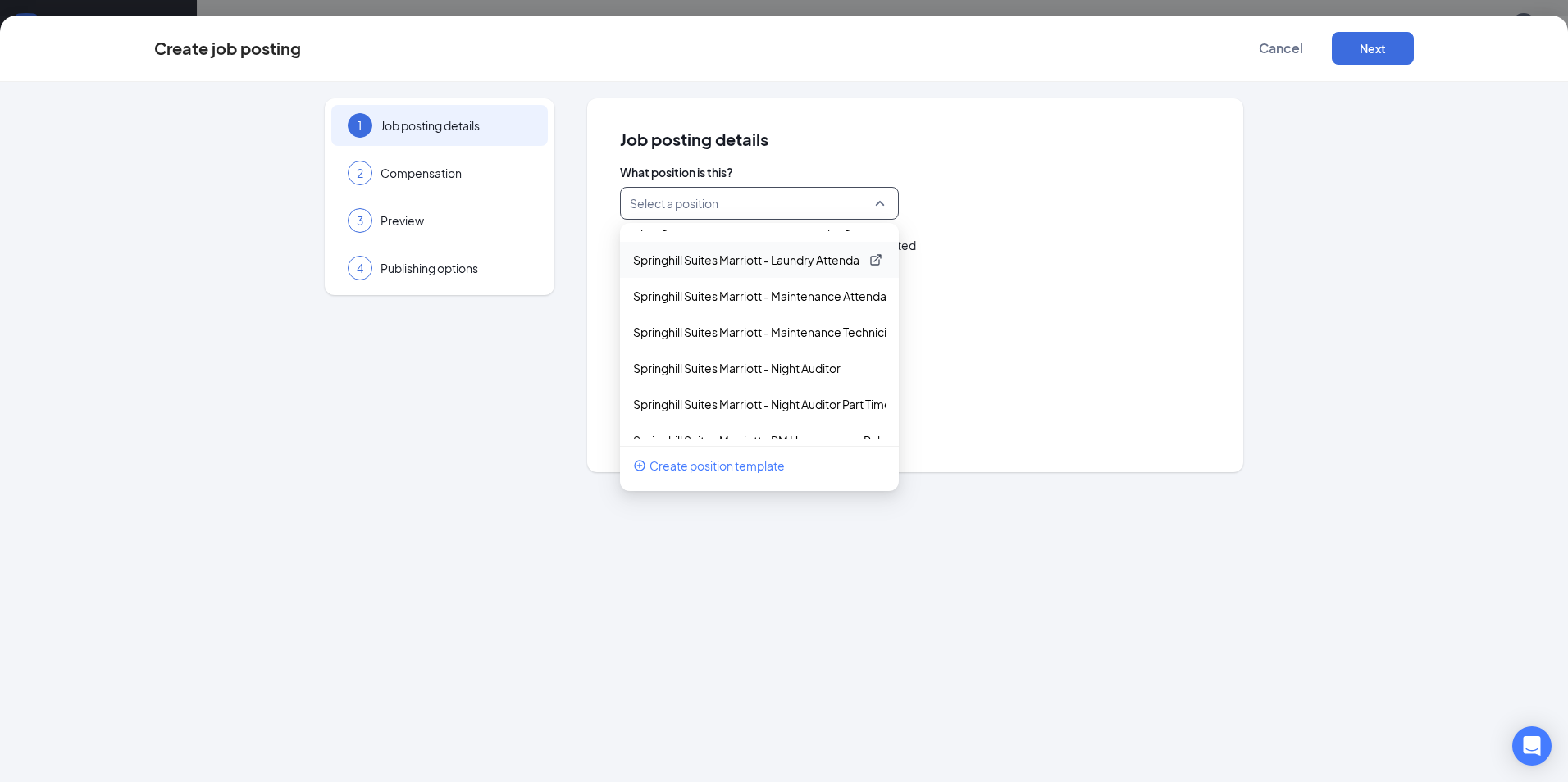
scroll to position [2952, 0]
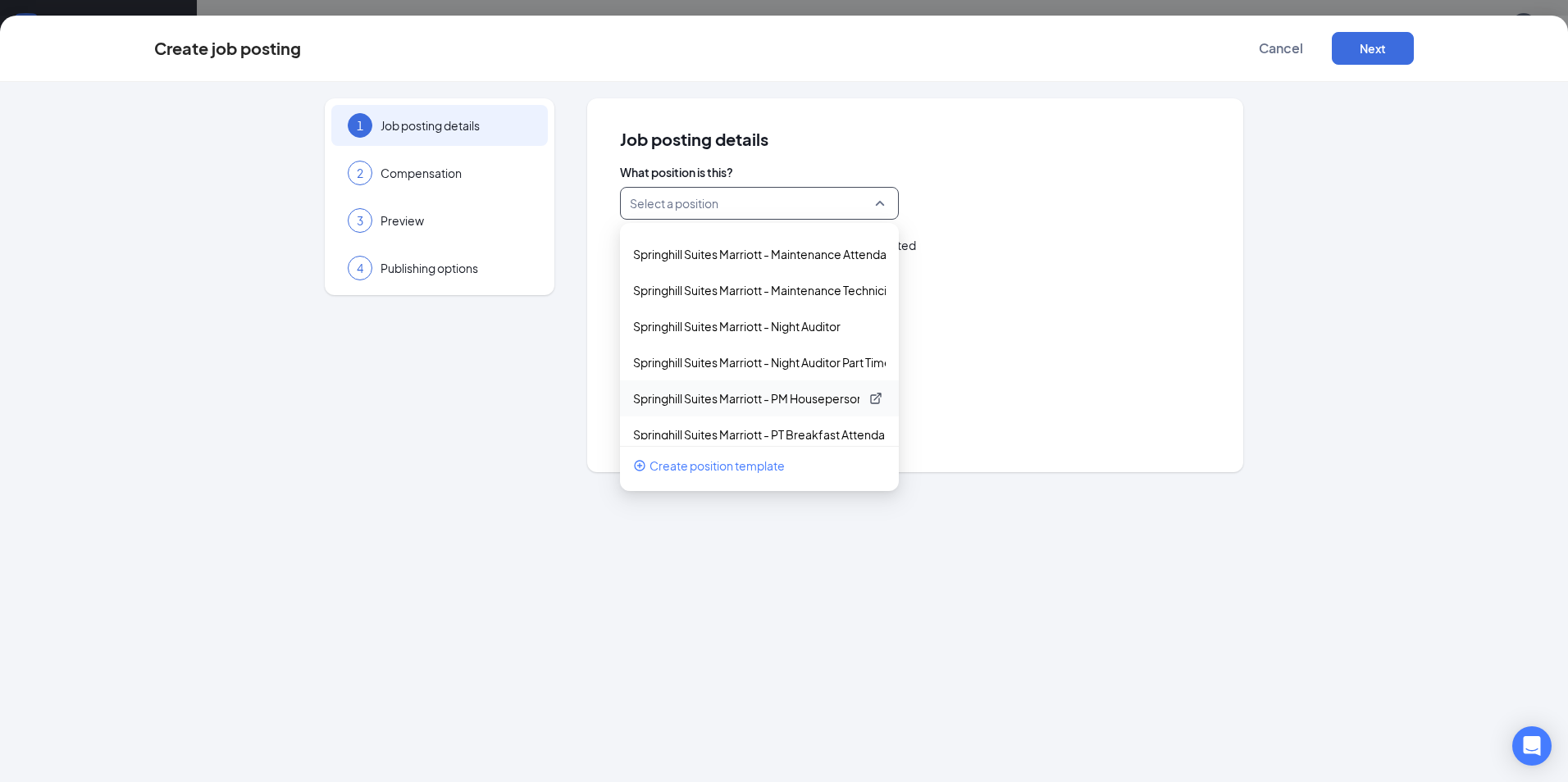
click at [806, 399] on p "Springhill Suites Marriott - PM HousepersonPublic Area" at bounding box center [745, 399] width 226 height 17
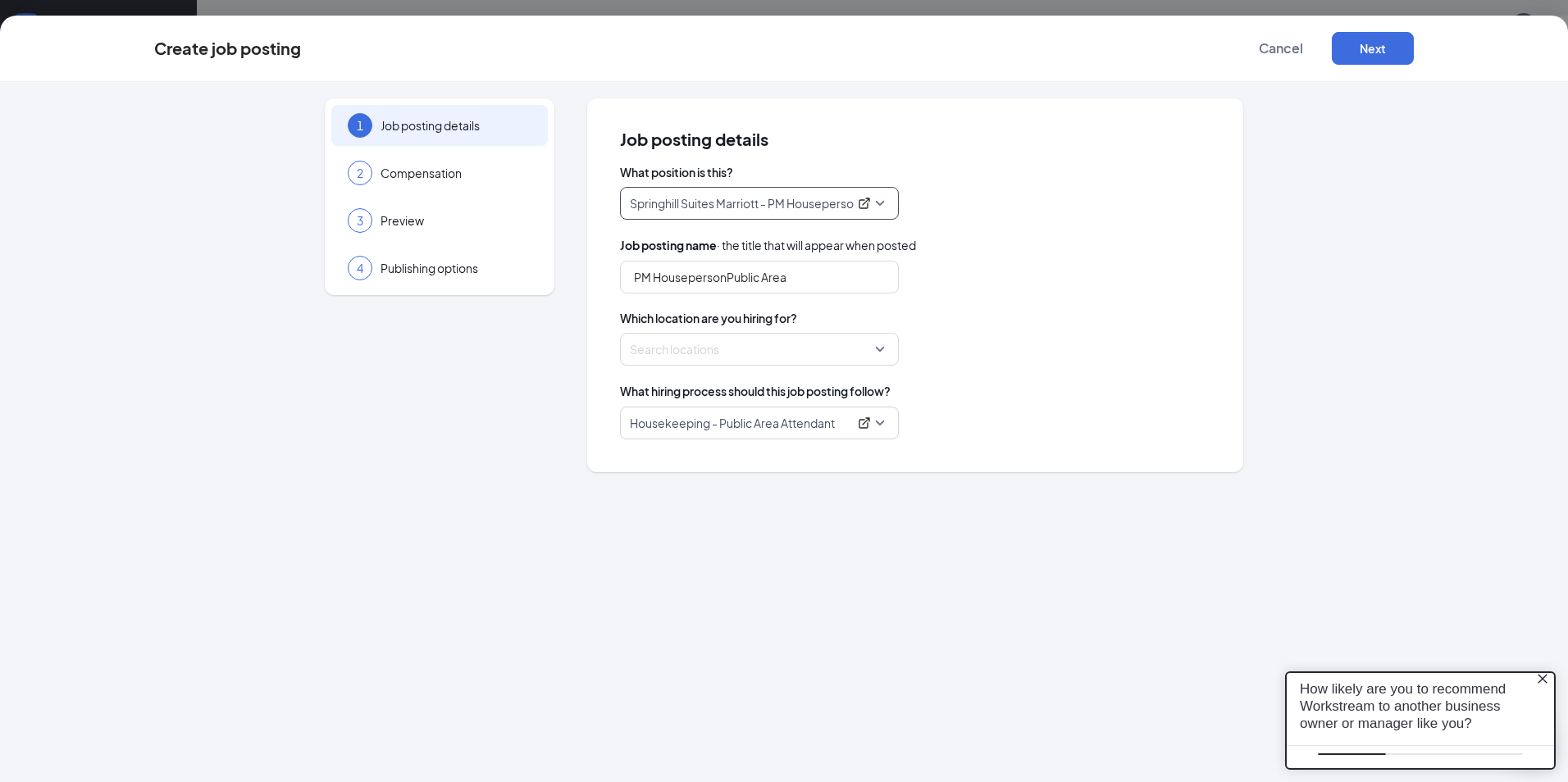
scroll to position [0, 0]
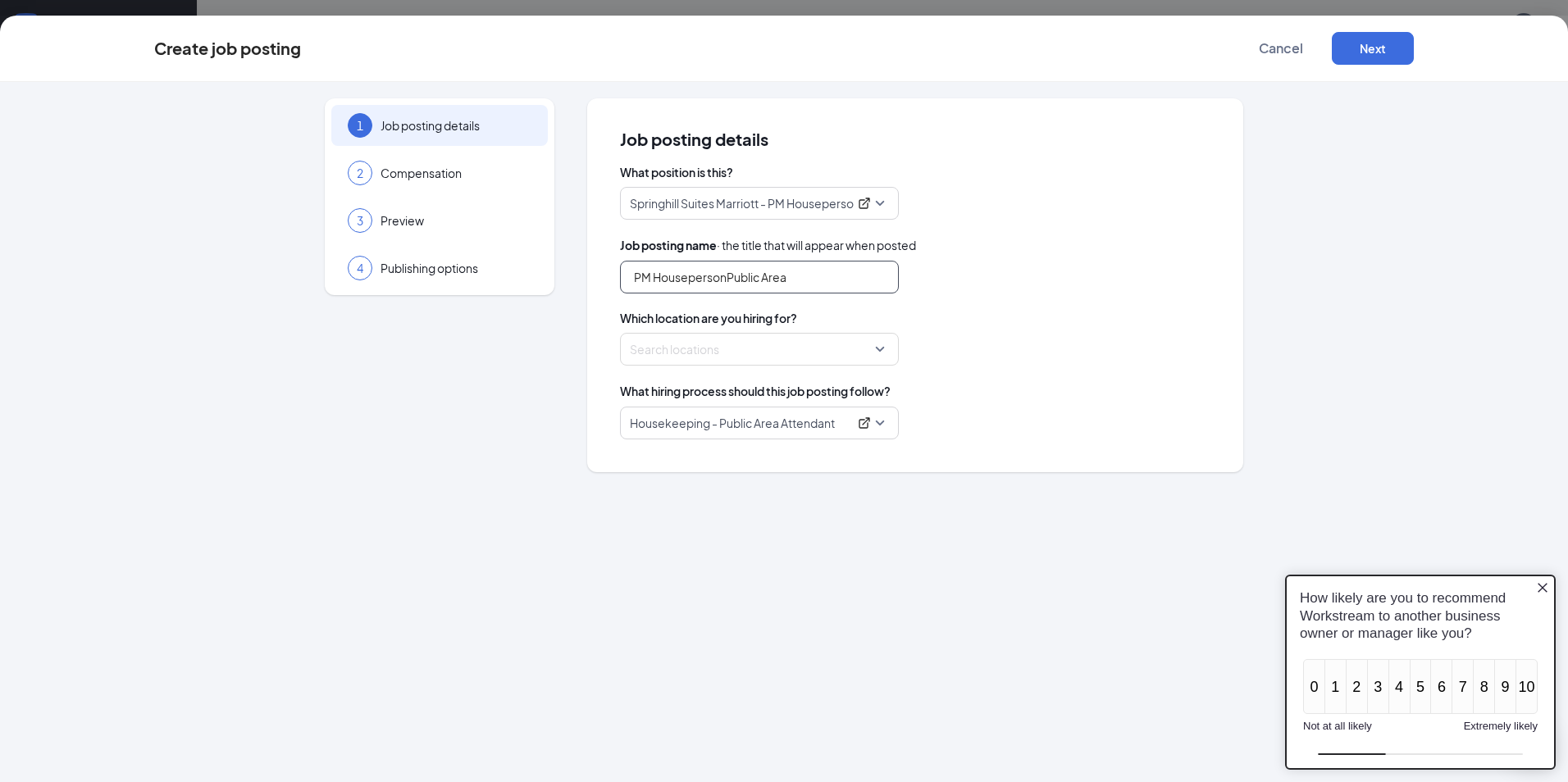
click at [653, 278] on input "PM HousepersonPublic Area" at bounding box center [760, 277] width 279 height 33
drag, startPoint x: 708, startPoint y: 274, endPoint x: 823, endPoint y: 262, distance: 115.6
click at [823, 262] on input "HousepersonPublic Area" at bounding box center [760, 277] width 279 height 33
click at [823, 360] on div at bounding box center [754, 349] width 248 height 27
type input "Houseperson"
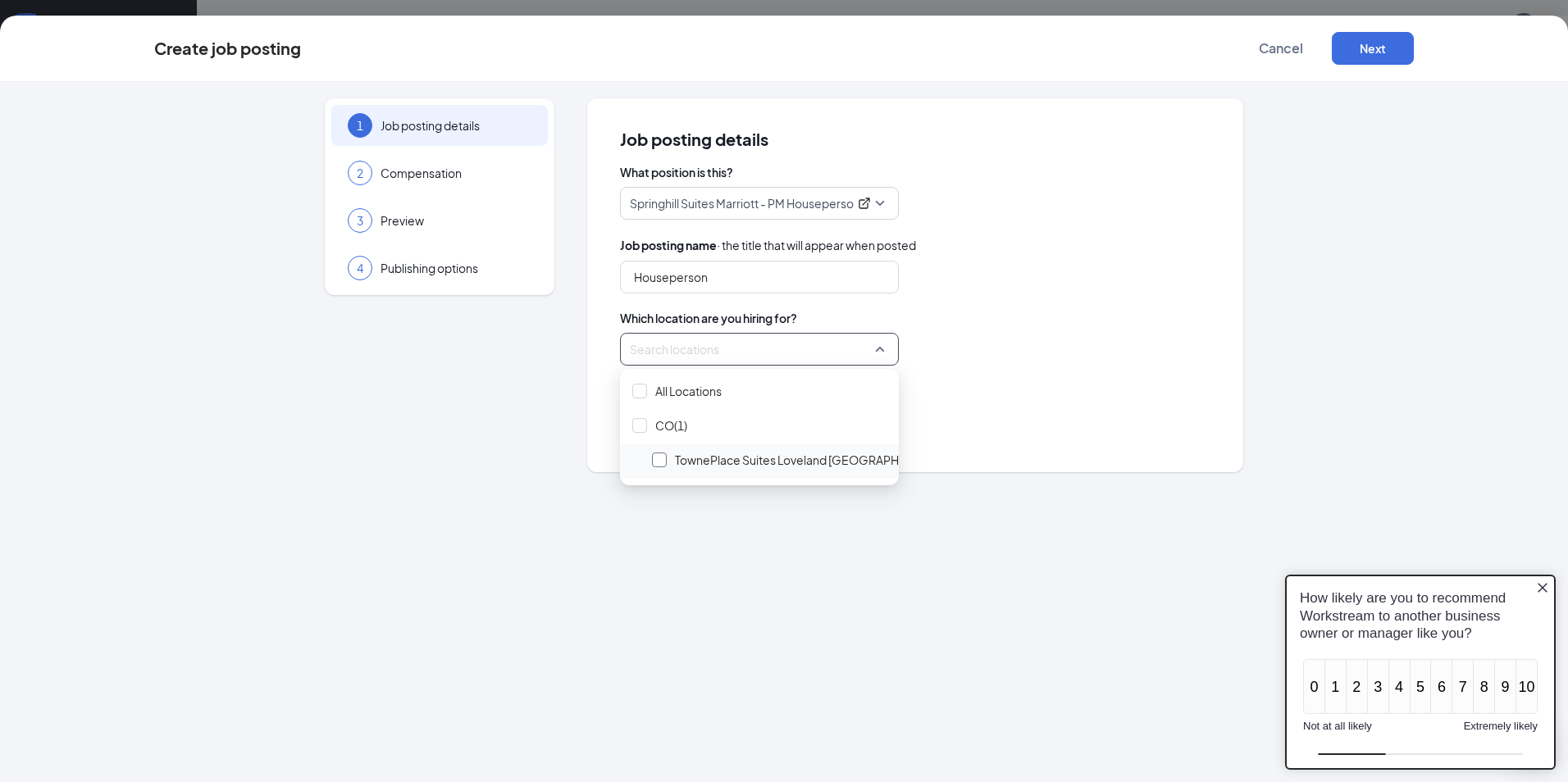
click at [662, 461] on div at bounding box center [659, 460] width 15 height 15
click at [981, 402] on div "What hiring process should this job posting follow? Housekeeping - Public Area …" at bounding box center [915, 410] width 590 height 57
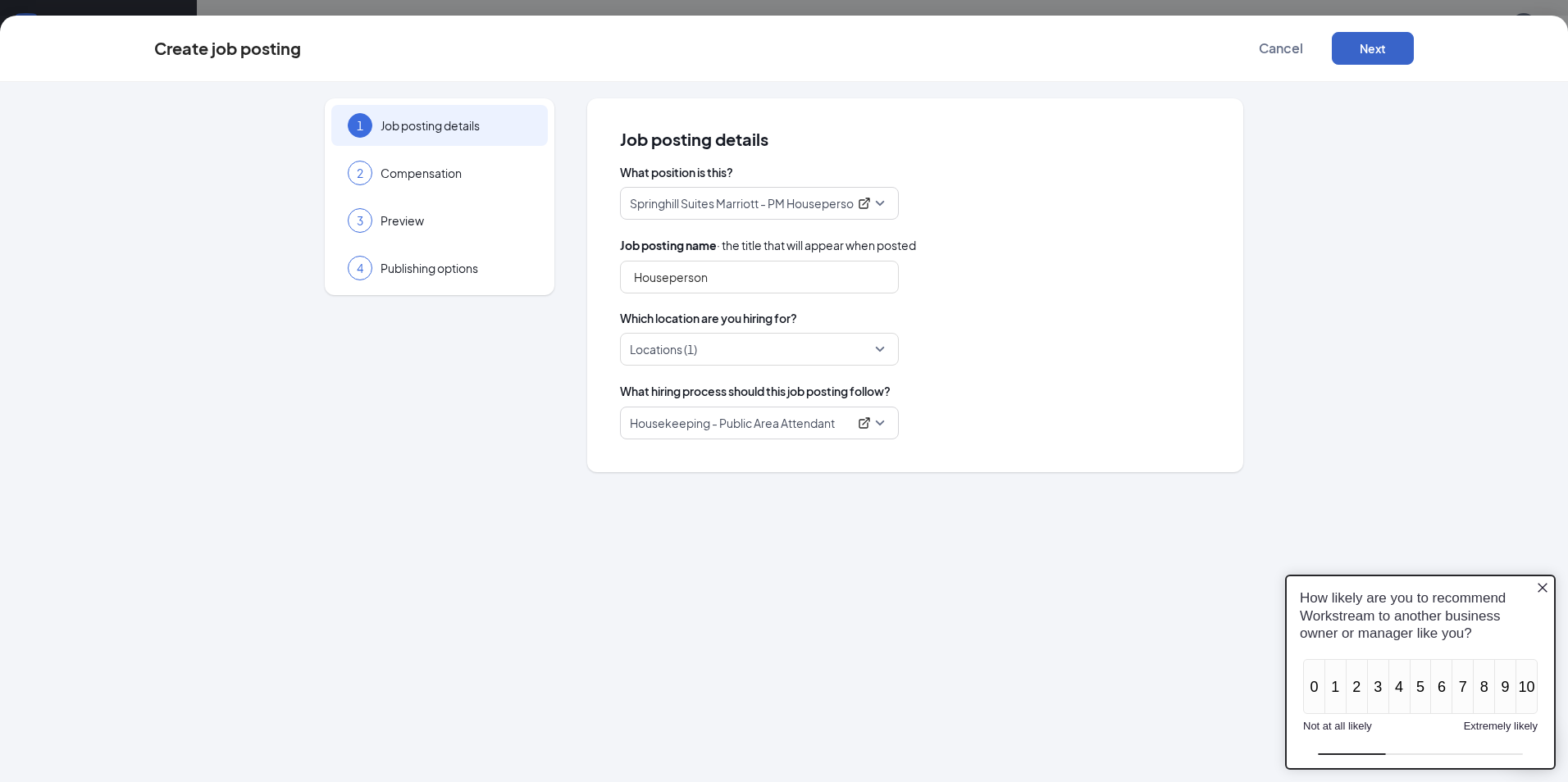
click at [1376, 46] on button "Next" at bounding box center [1372, 49] width 82 height 33
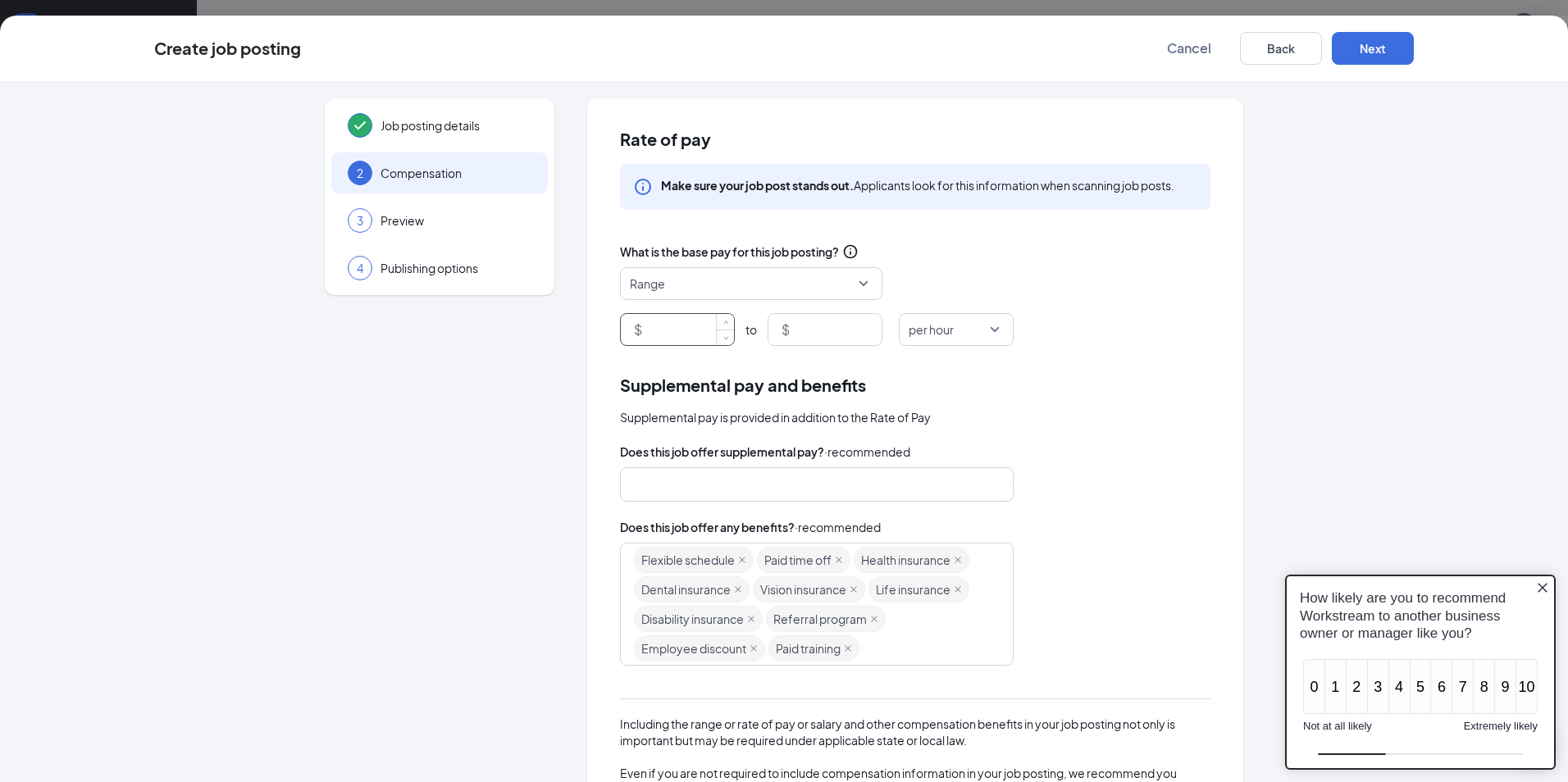
click at [680, 331] on input at bounding box center [689, 330] width 89 height 32
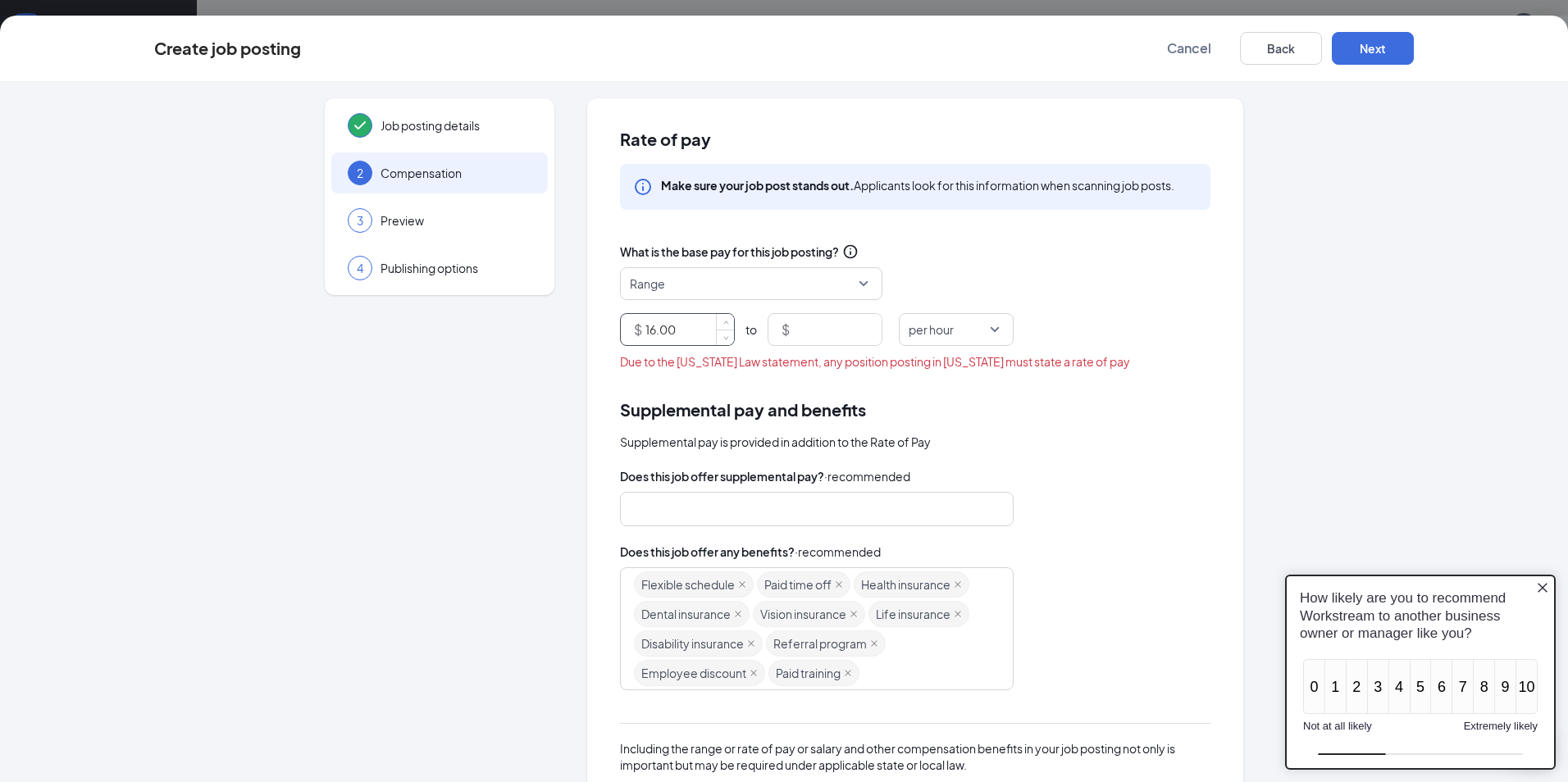
type input "16"
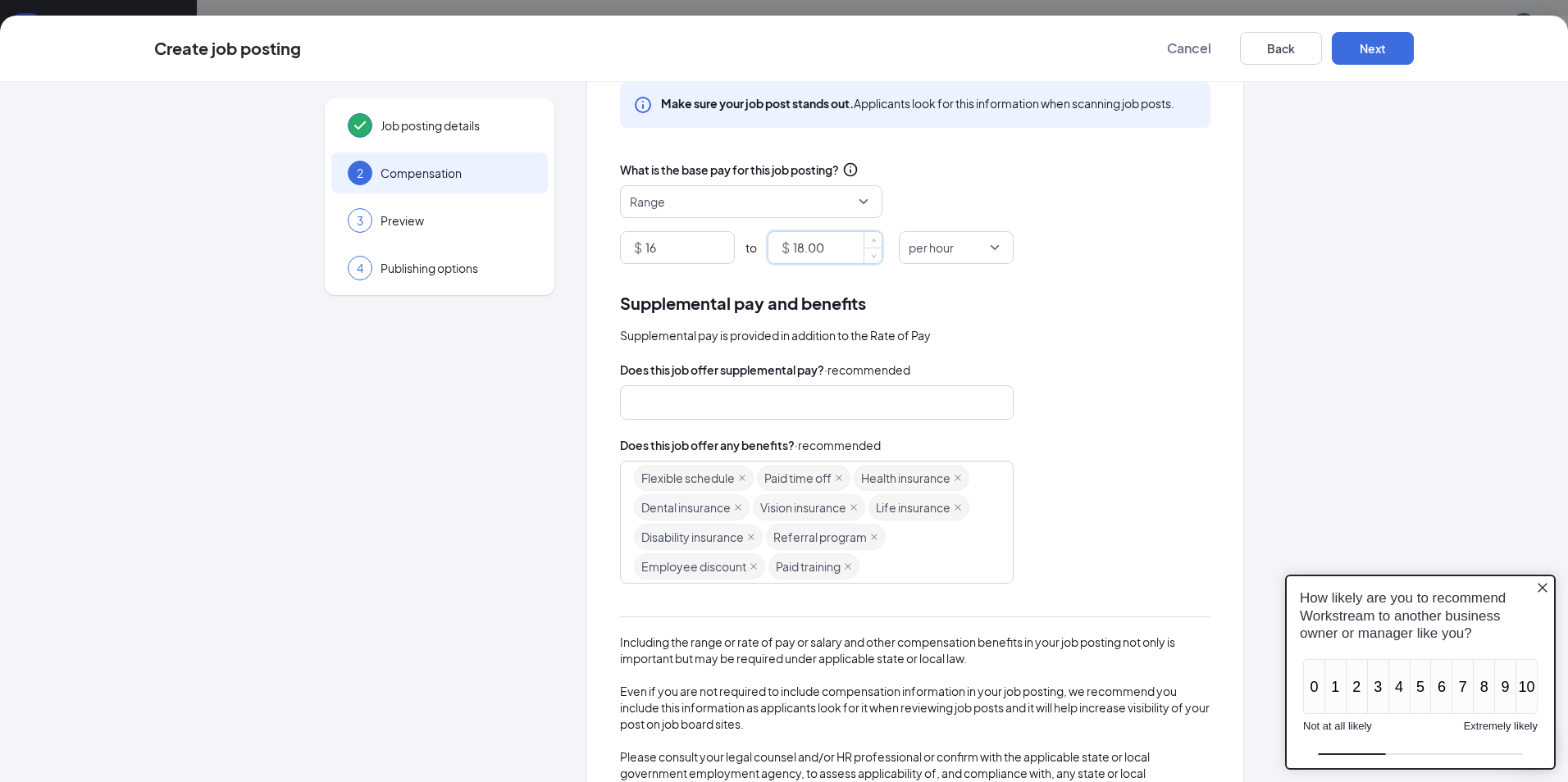
scroll to position [163, 0]
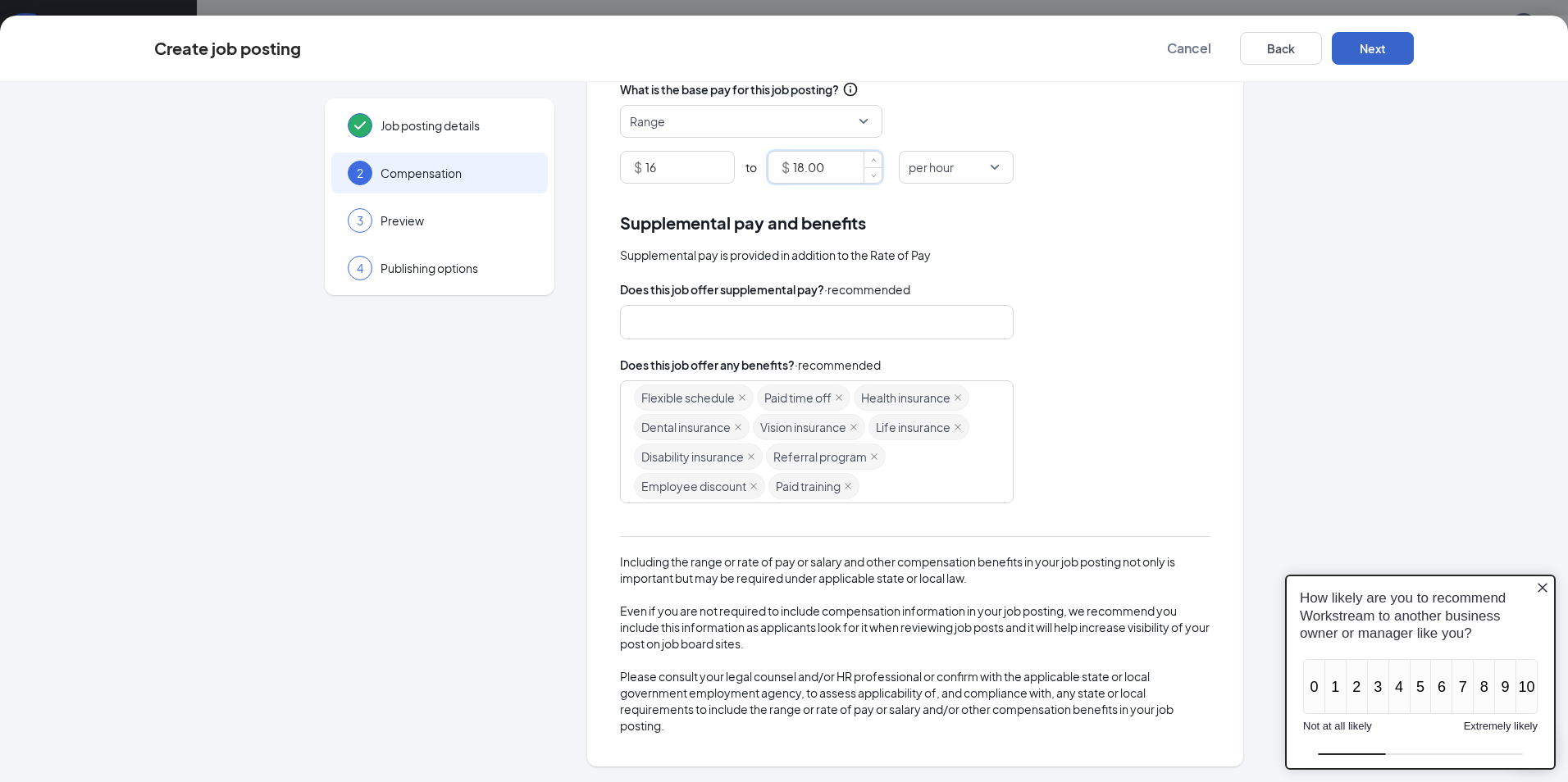
type input "18"
click at [1386, 51] on button "Next" at bounding box center [1372, 49] width 82 height 33
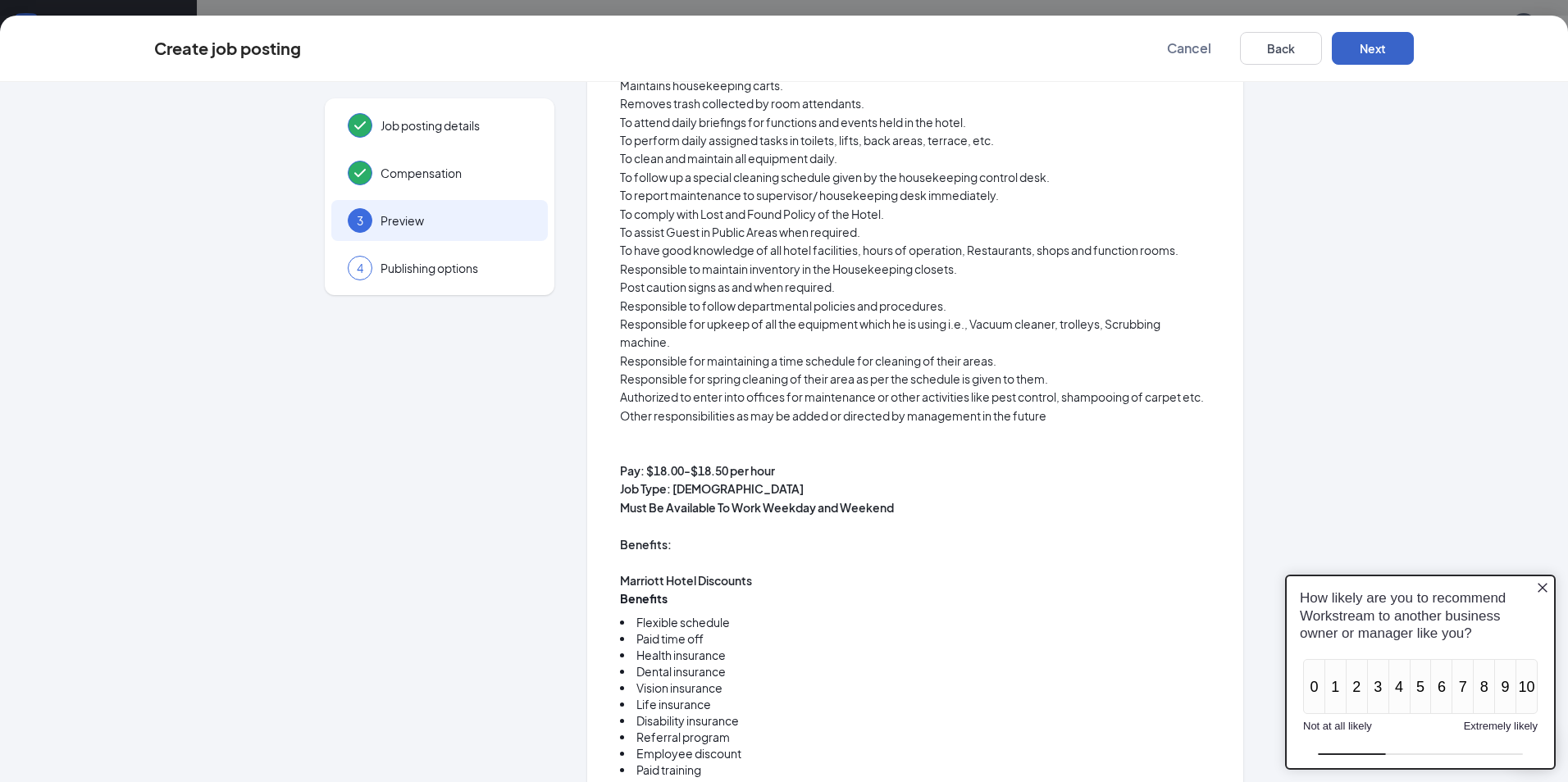
scroll to position [158, 0]
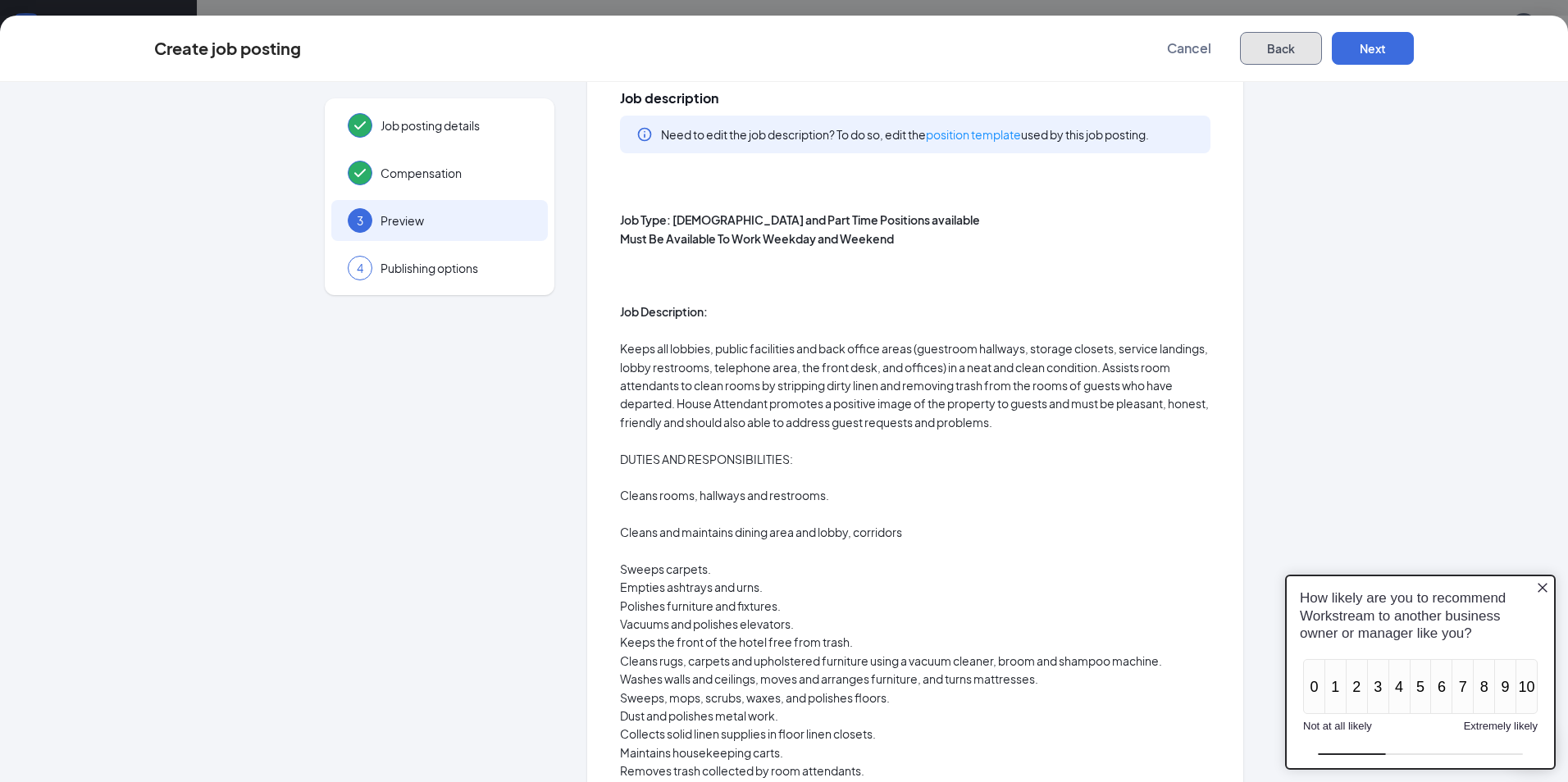
click at [1287, 47] on button "Back" at bounding box center [1280, 49] width 82 height 33
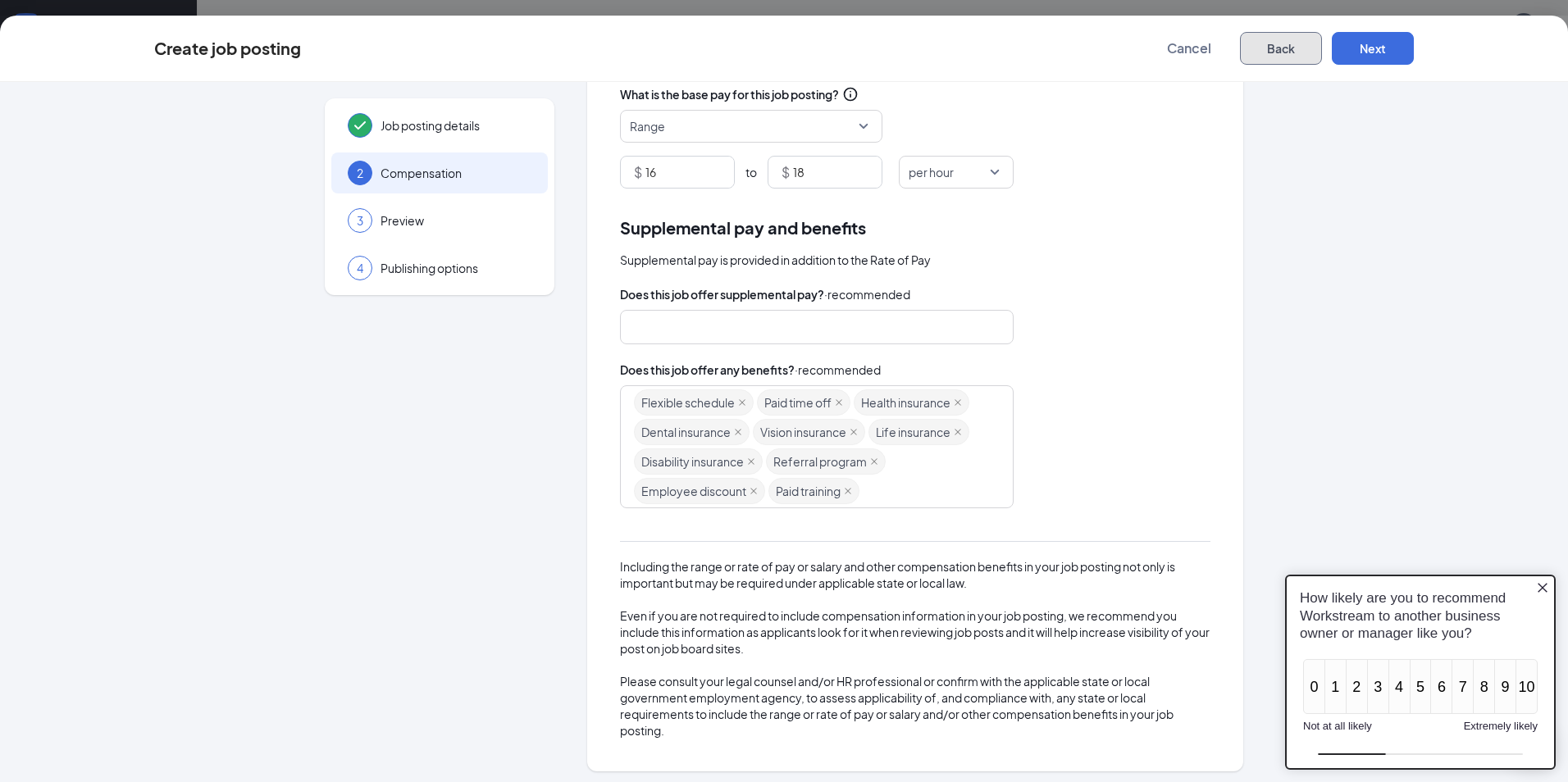
click at [1287, 47] on button "Back" at bounding box center [1280, 49] width 82 height 33
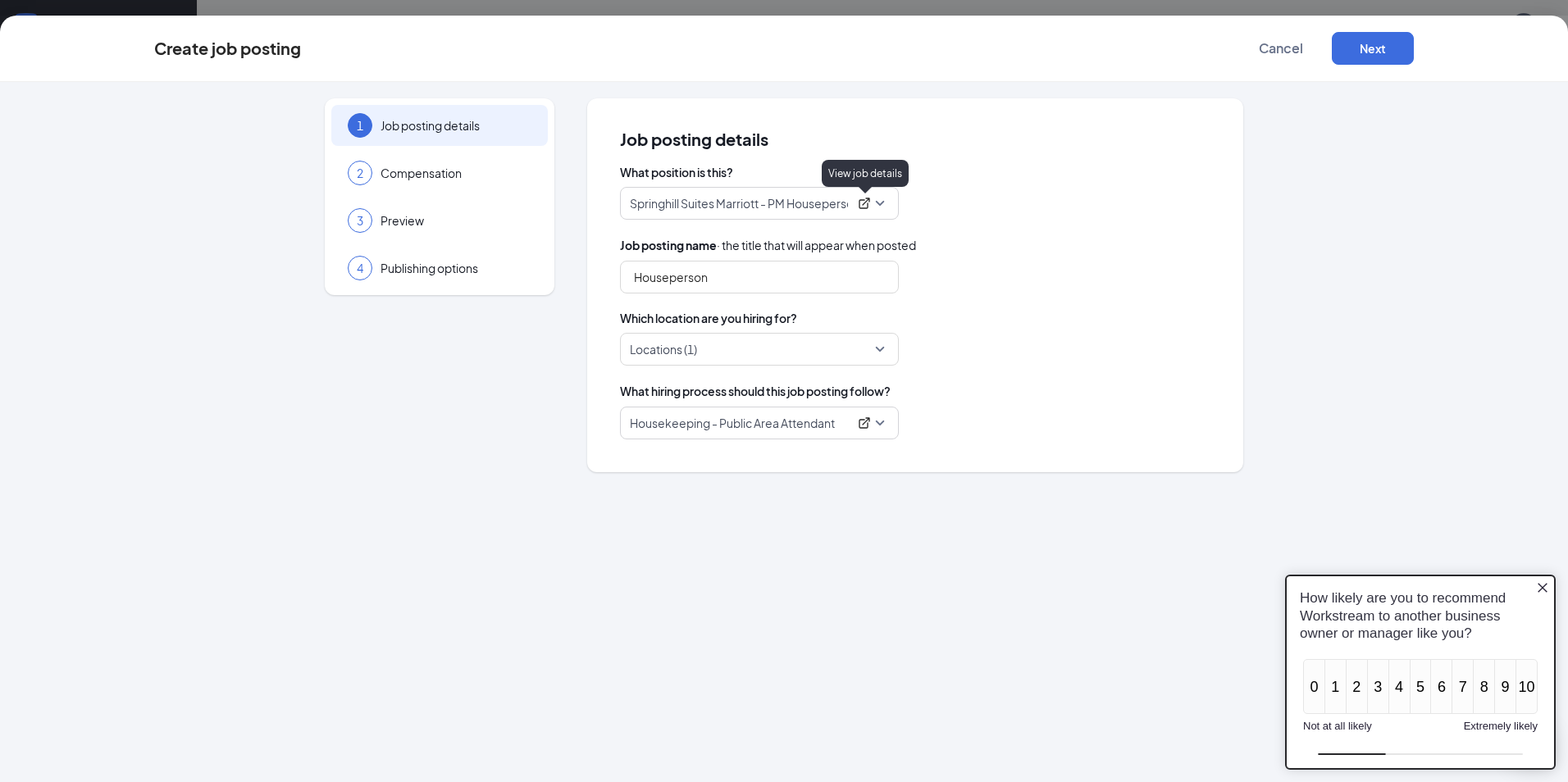
click at [866, 202] on icon "ExternalLink" at bounding box center [863, 202] width 11 height 11
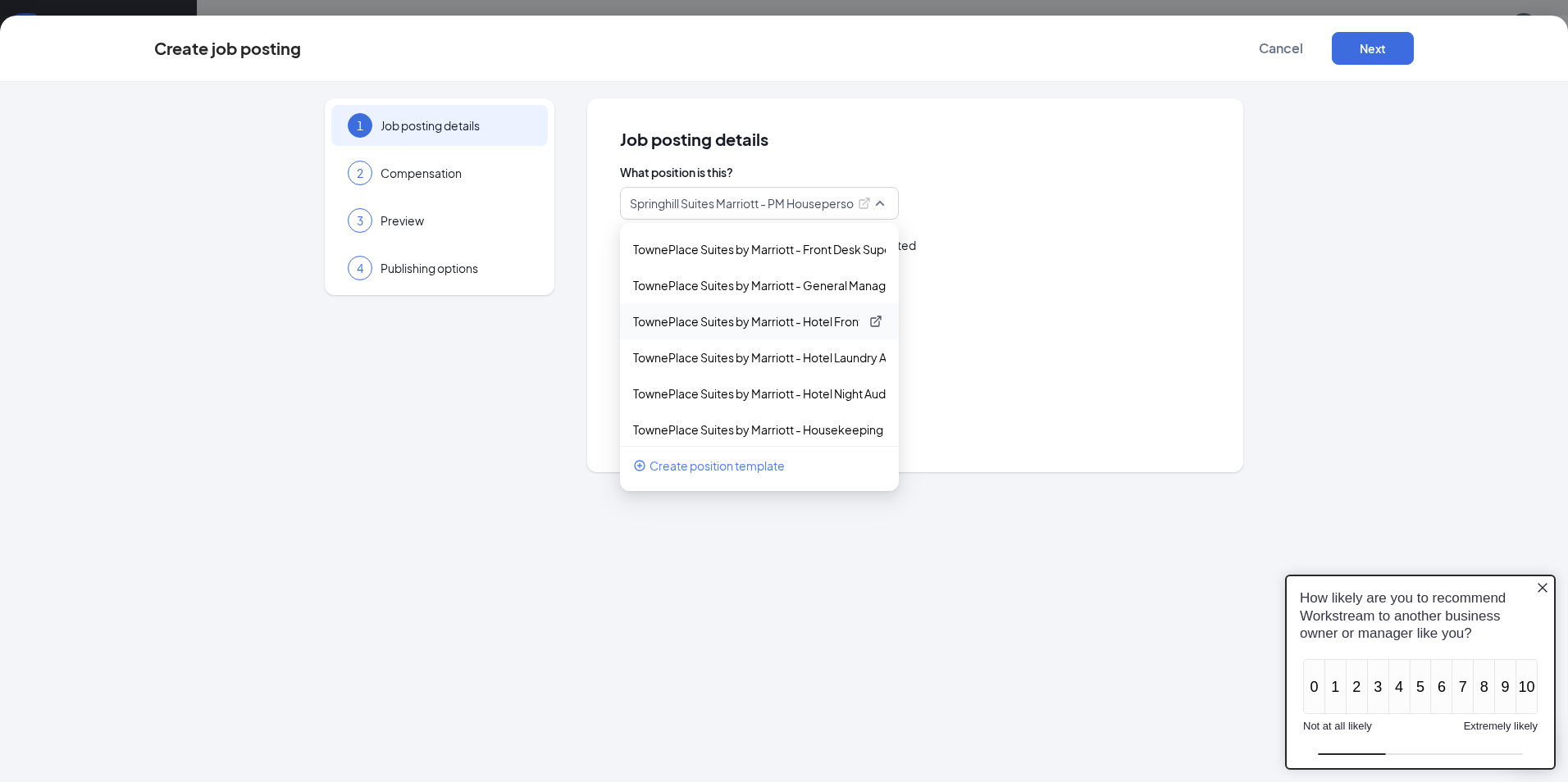
scroll to position [3343, 0]
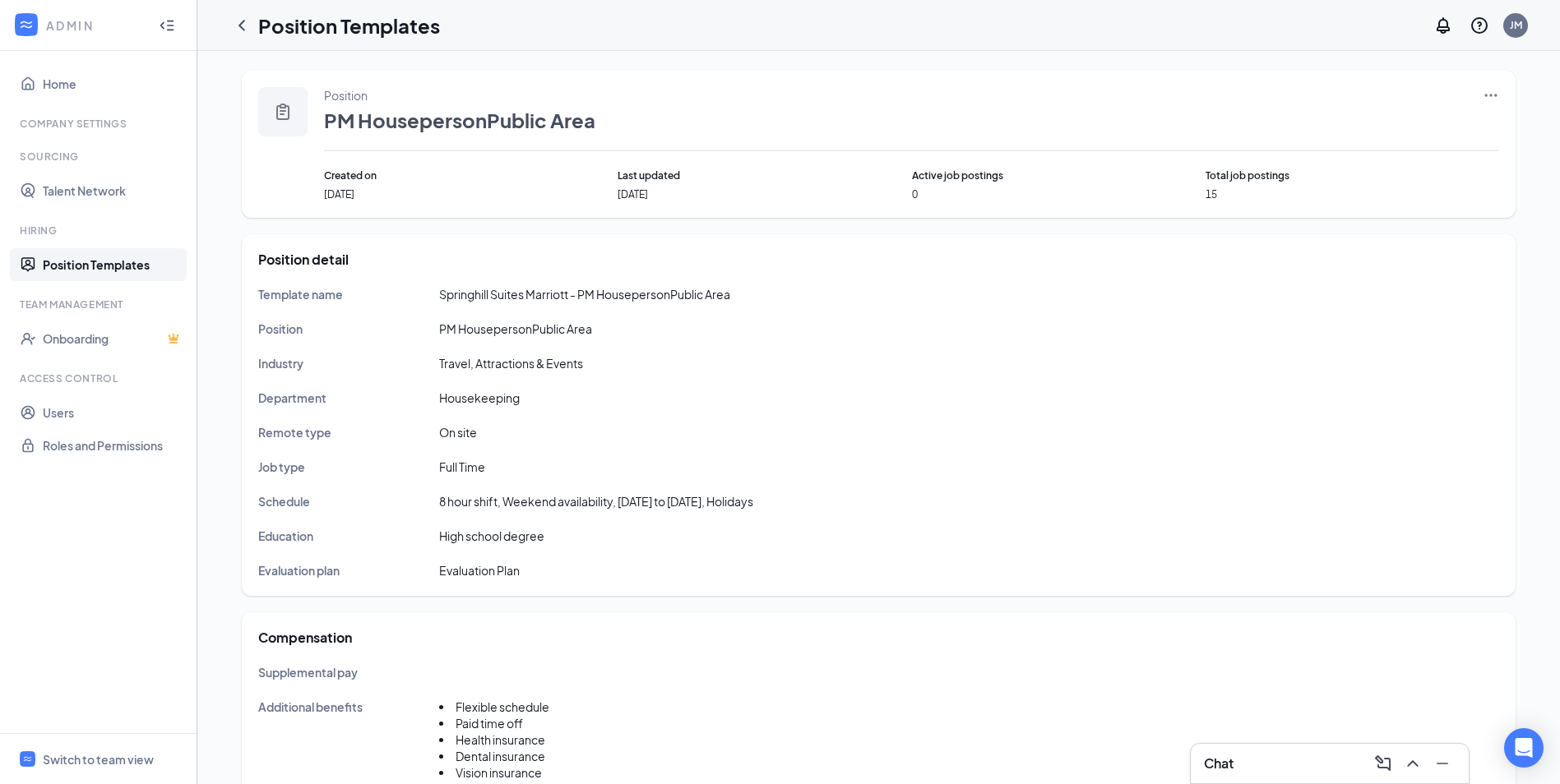
click at [1493, 97] on icon "Ellipses" at bounding box center [1491, 96] width 17 height 17
